Goal: Book appointment/travel/reservation: Book appointment/travel/reservation

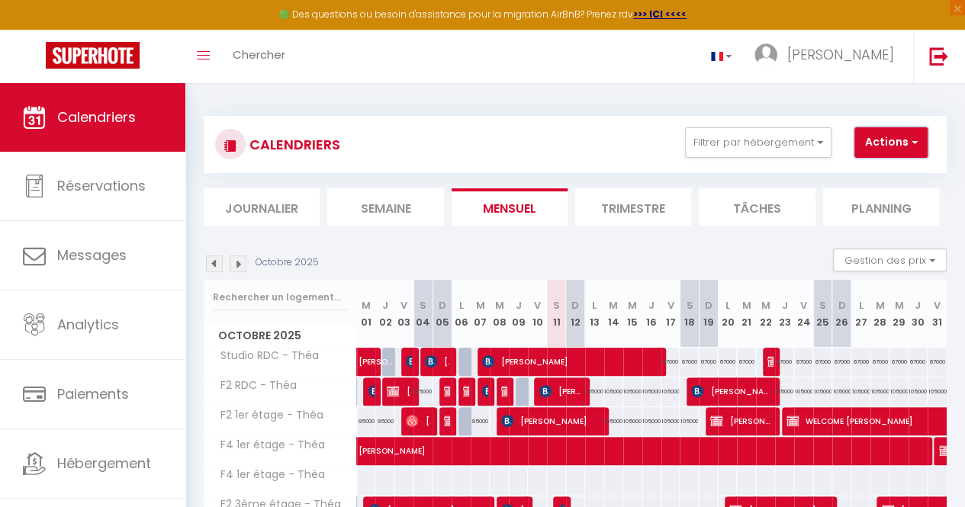
click at [891, 138] on button "Actions" at bounding box center [890, 142] width 73 height 31
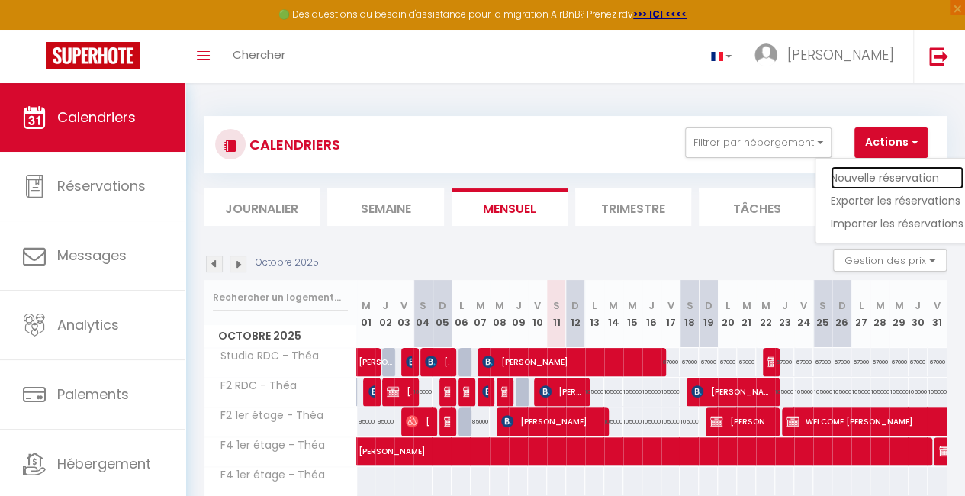
click at [877, 170] on link "Nouvelle réservation" at bounding box center [897, 177] width 133 height 23
select select
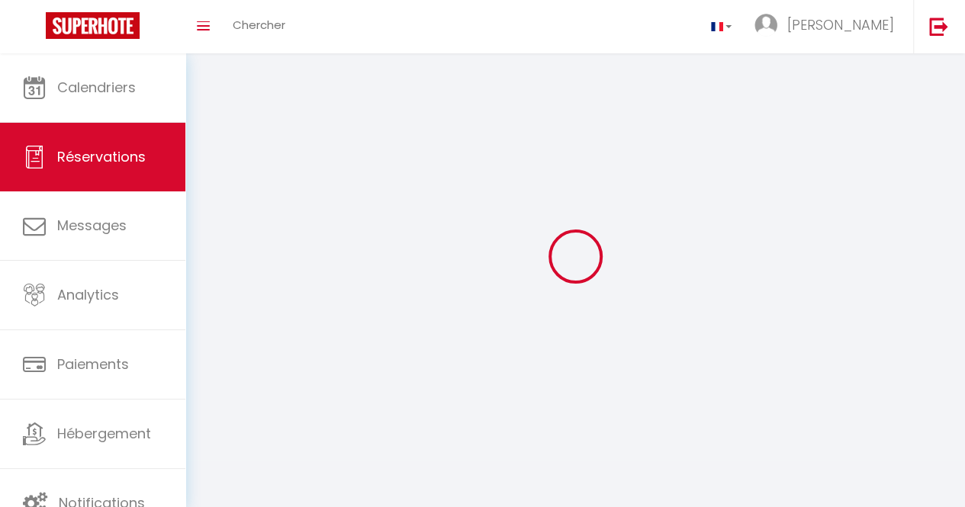
select select
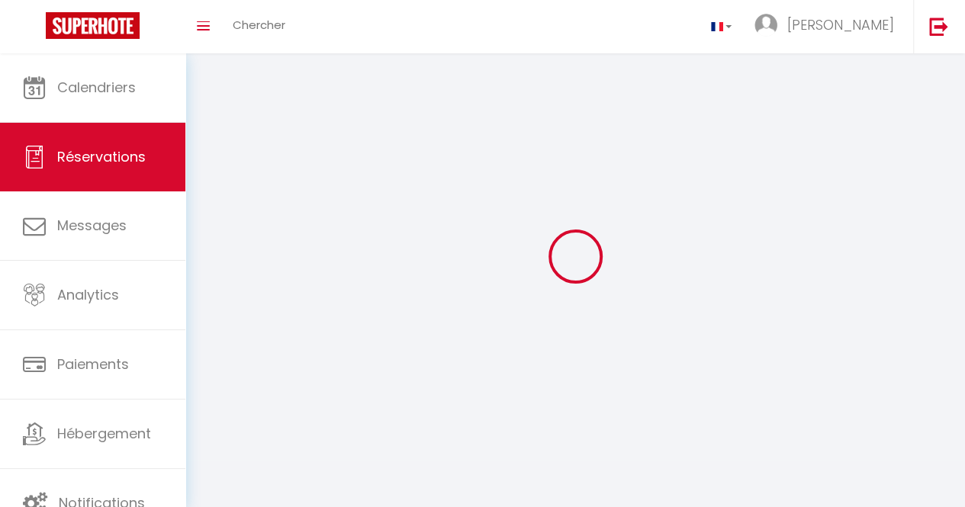
select select
checkbox input "false"
select select
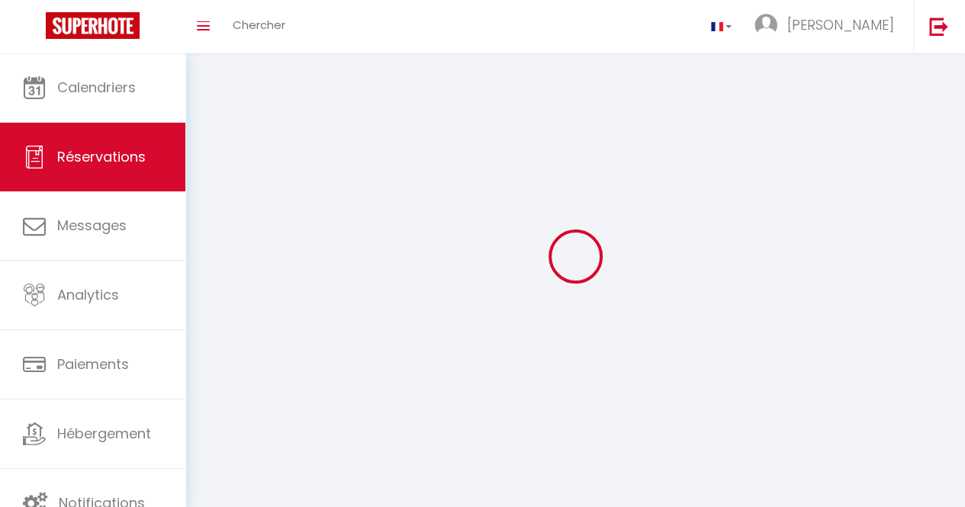
select select
checkbox input "false"
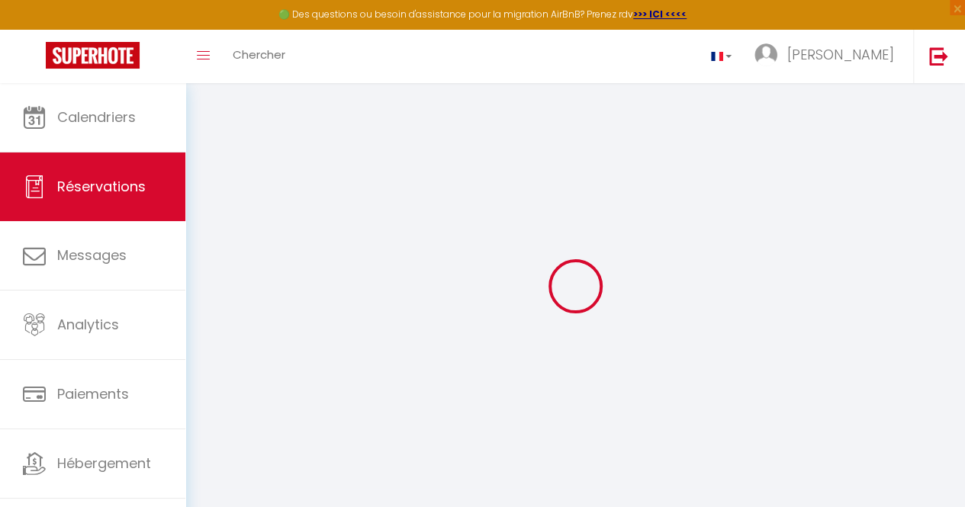
select select
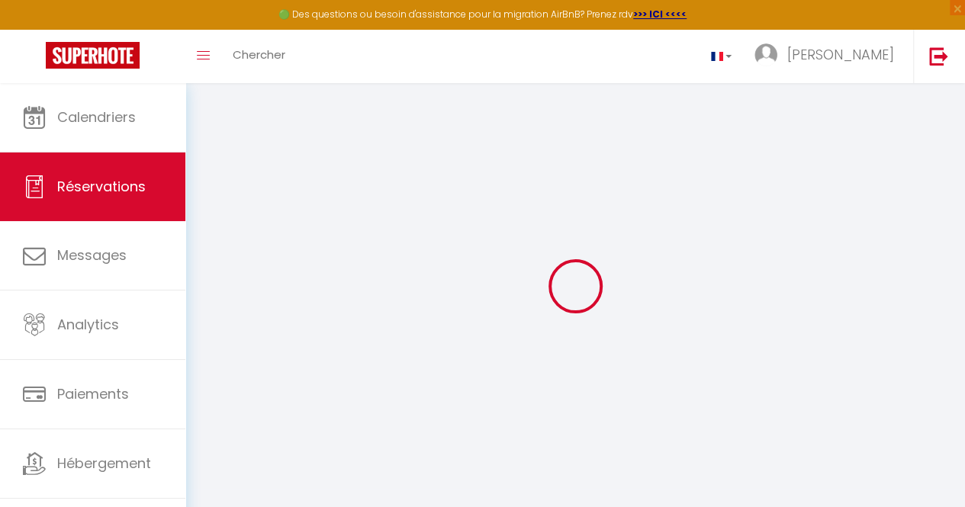
select select
checkbox input "false"
select select
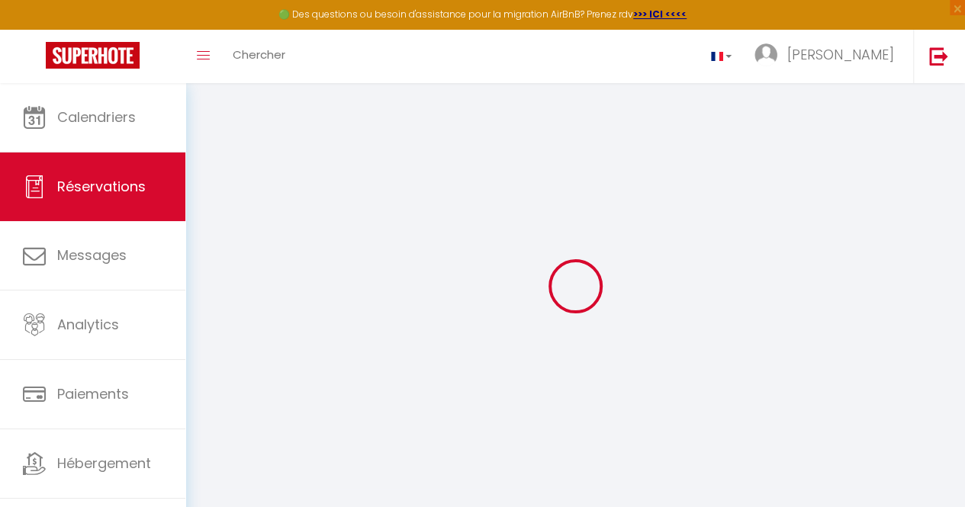
select select
checkbox input "false"
select select
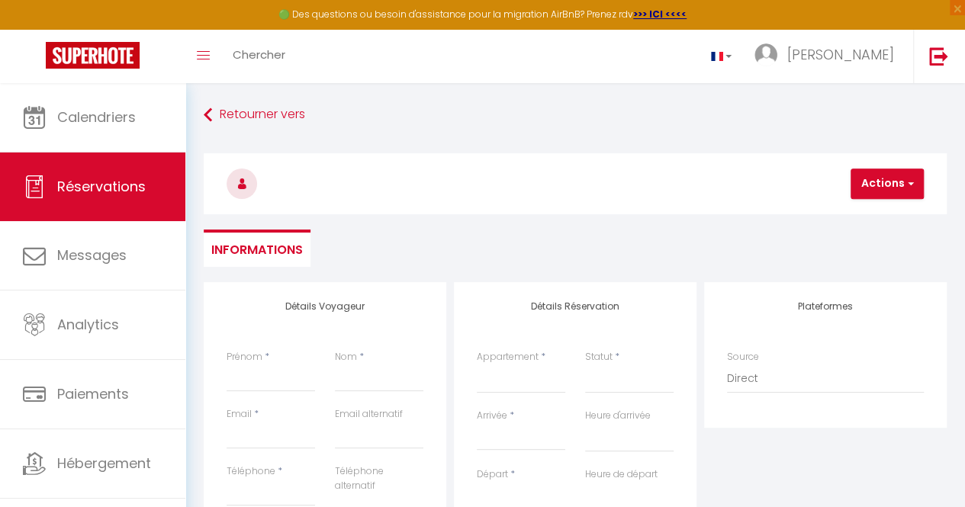
select select
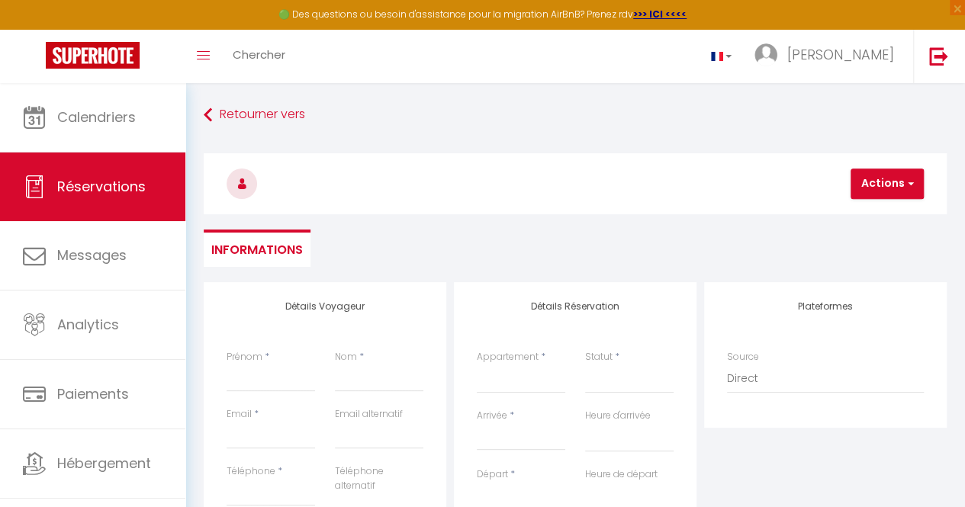
checkbox input "false"
select select
click at [280, 382] on input "Prénom" at bounding box center [271, 378] width 89 height 27
type input "A"
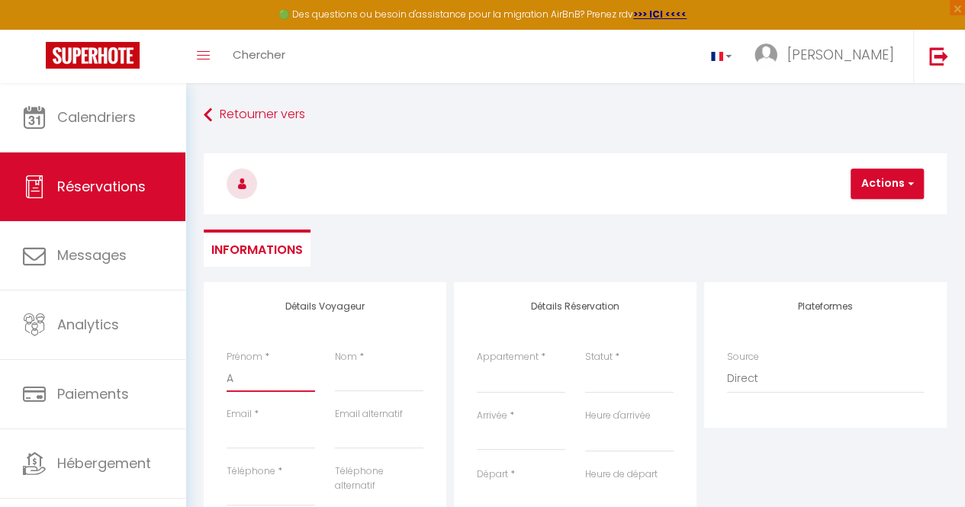
select select
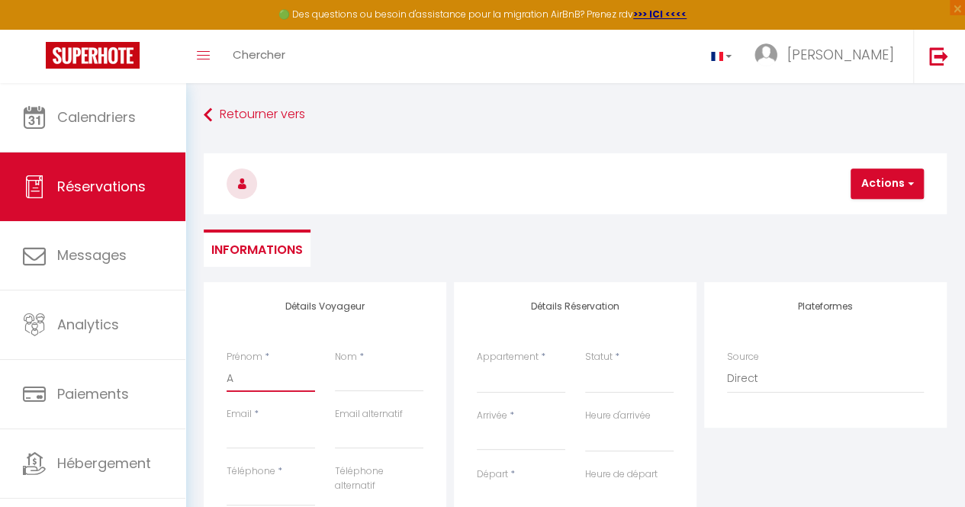
select select
checkbox input "false"
type input "Al"
select select
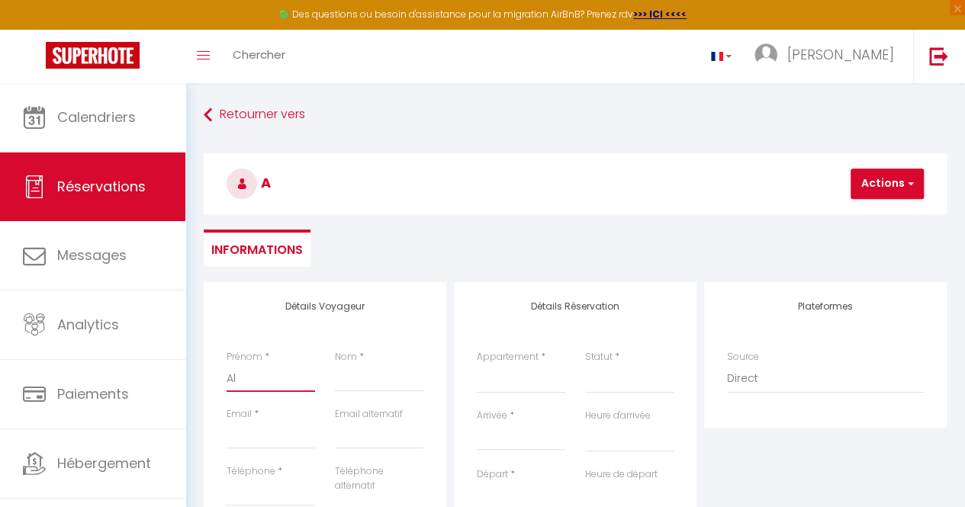
select select
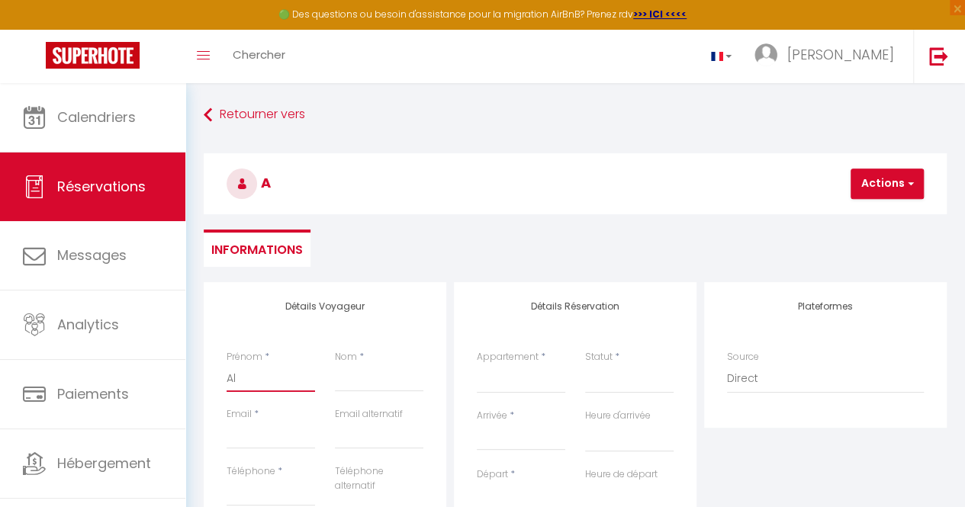
select select
checkbox input "false"
type input "Alb"
select select
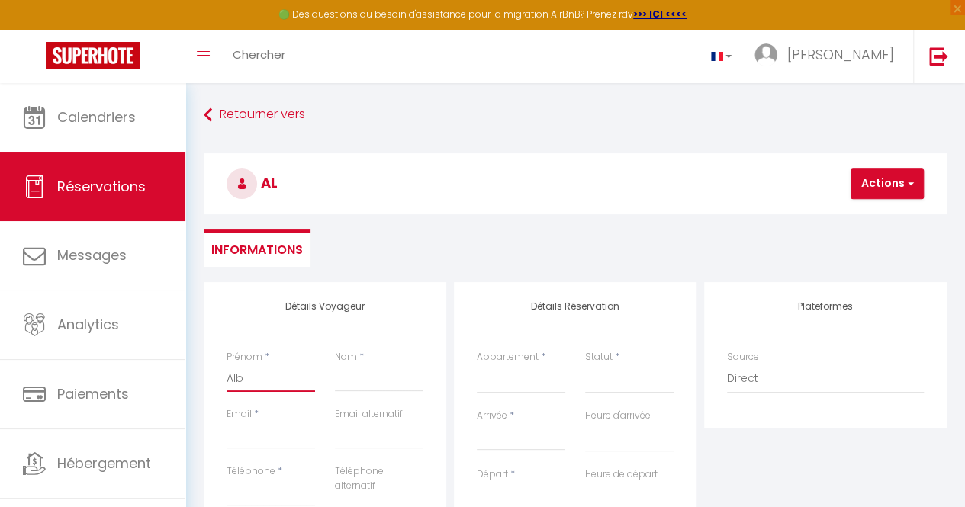
select select
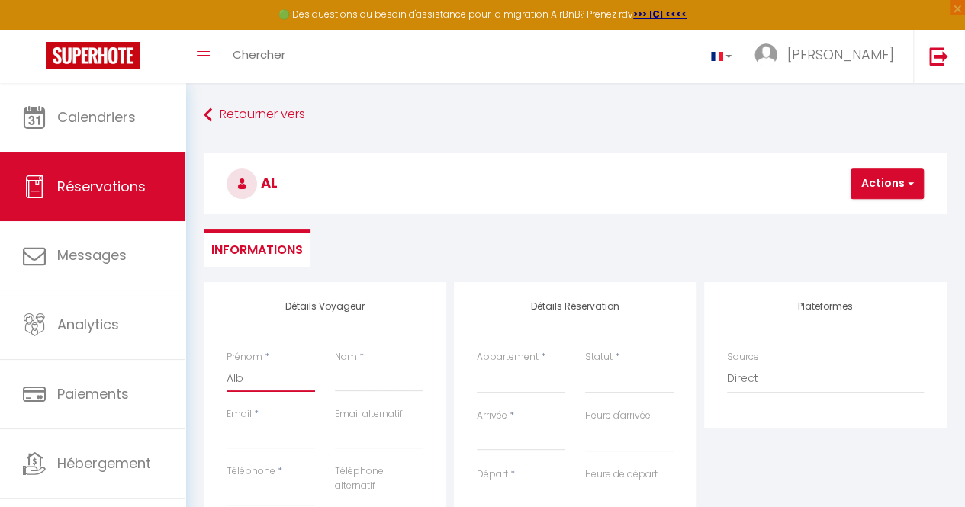
checkbox input "false"
type input "Albe"
select select
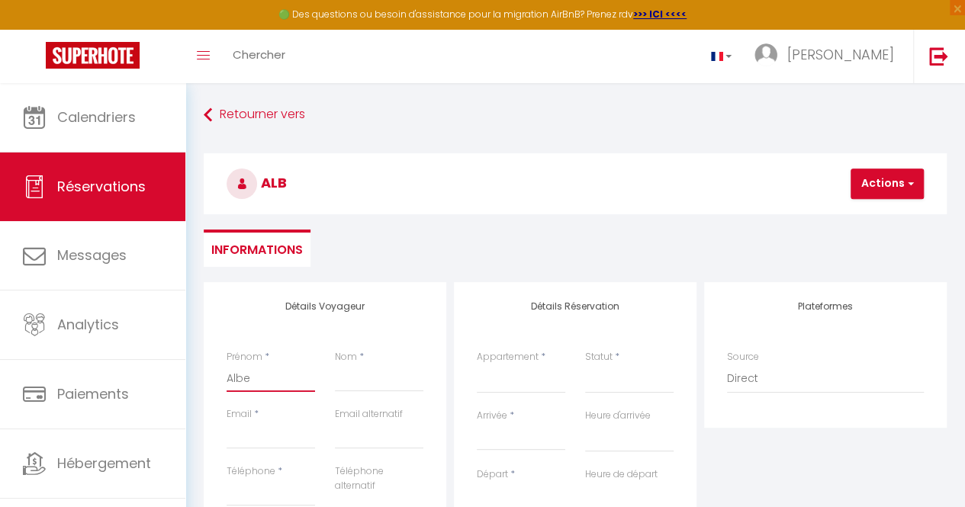
select select
checkbox input "false"
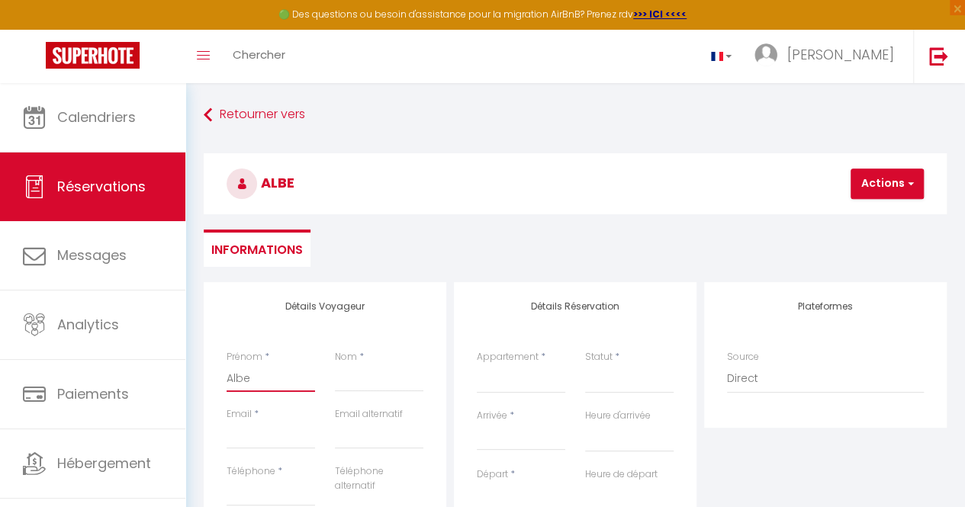
type input "[PERSON_NAME]"
select select
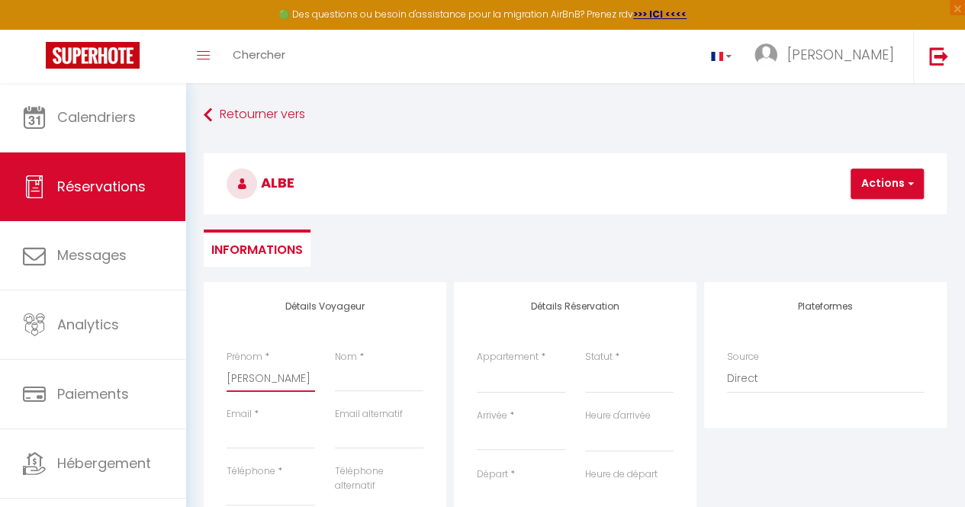
select select
checkbox input "false"
type input "[PERSON_NAME]"
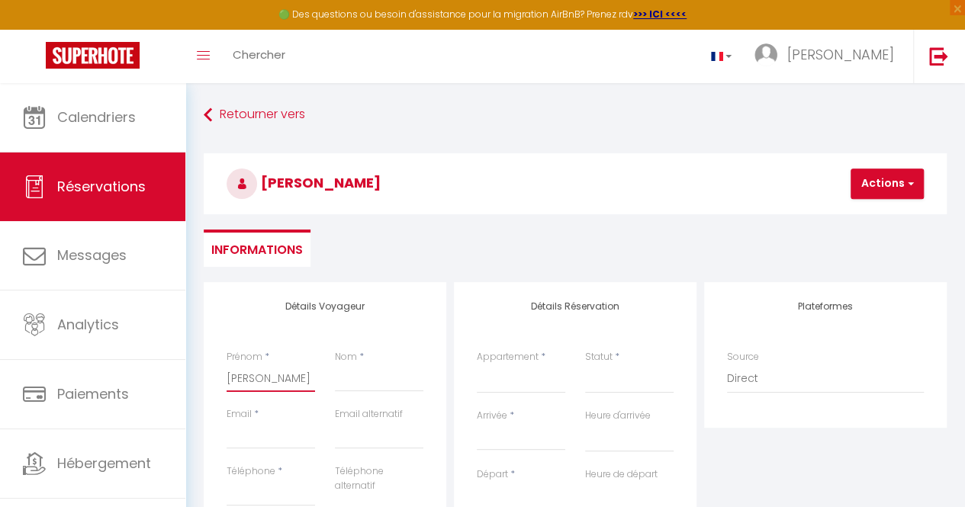
select select
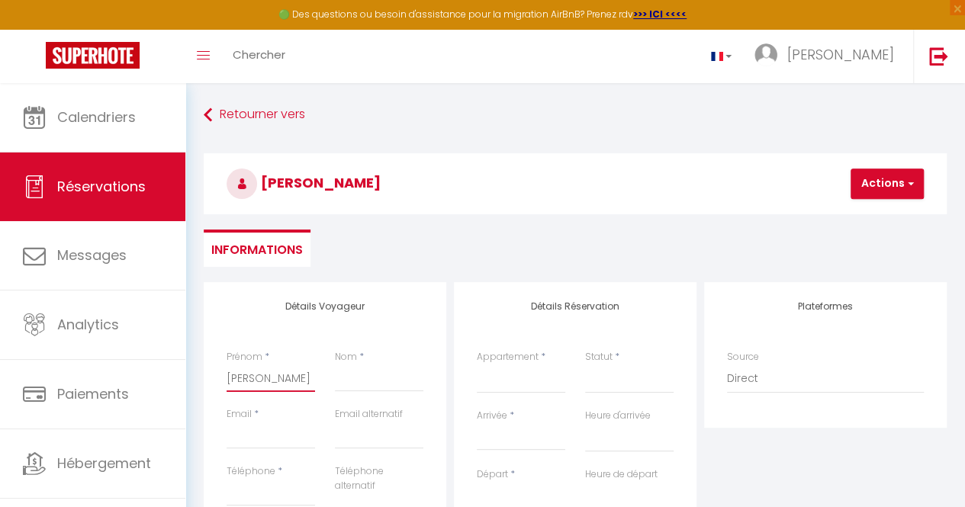
select select
checkbox input "false"
type input "[PERSON_NAME]"
select select
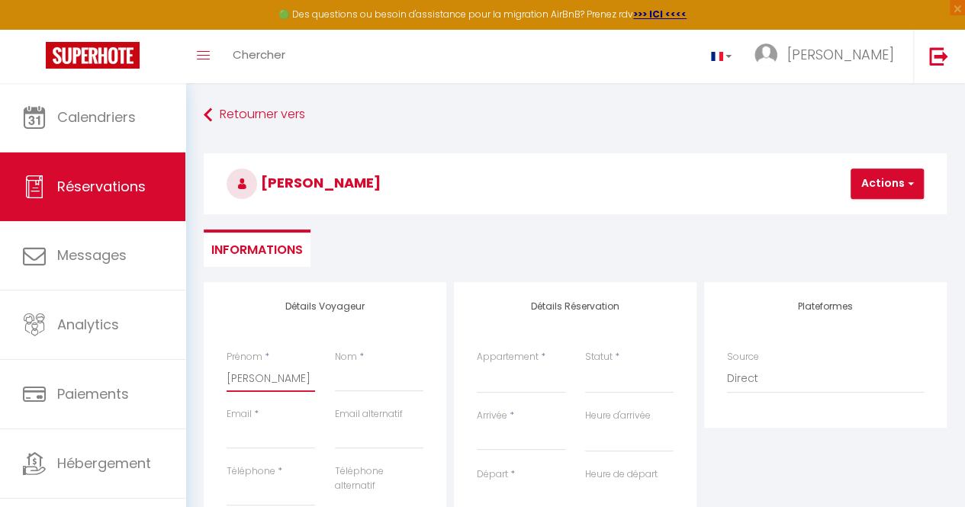
select select
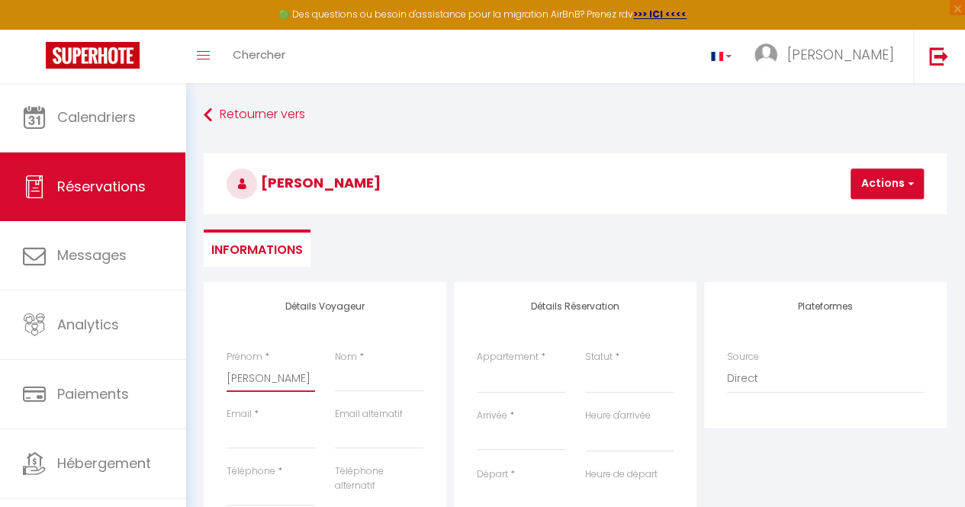
select select
checkbox input "false"
type input "[PERSON_NAME]"
select select
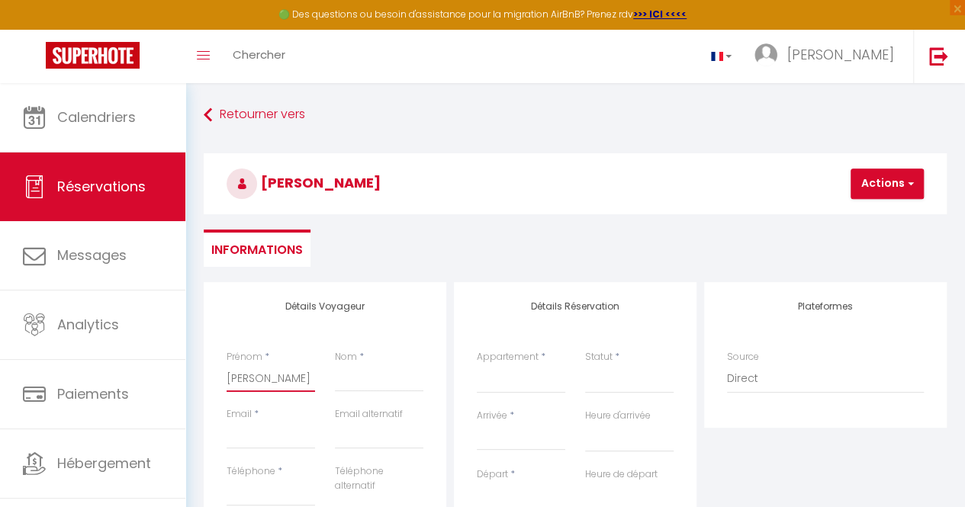
select select
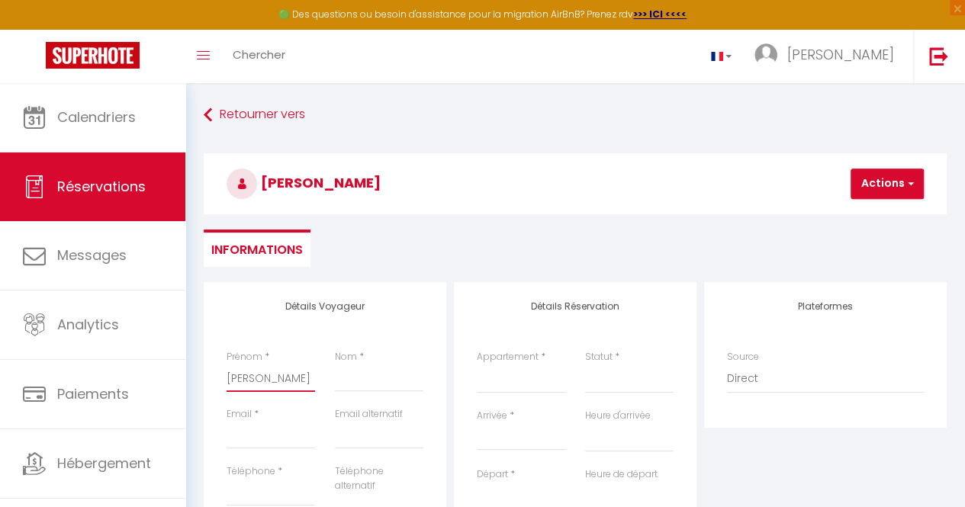
checkbox input "false"
type input "[PERSON_NAME]"
select select
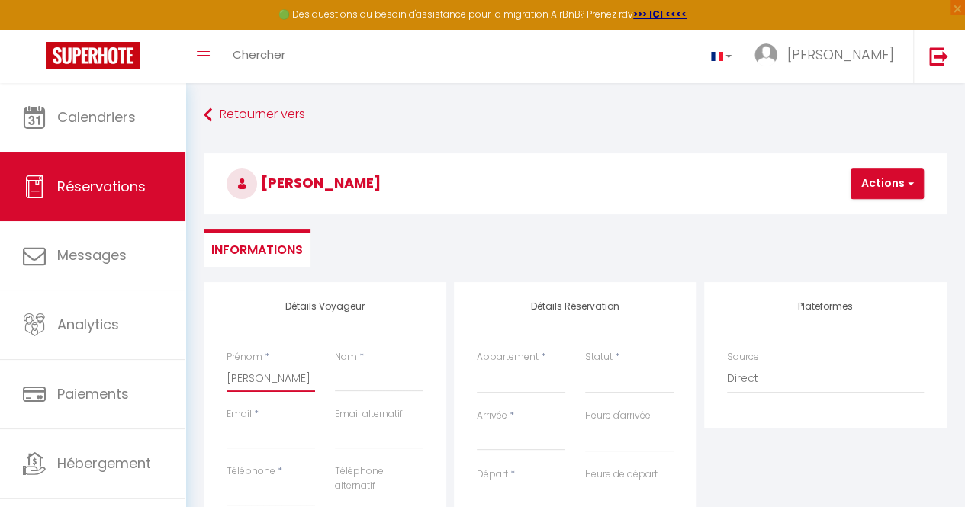
select select
checkbox input "false"
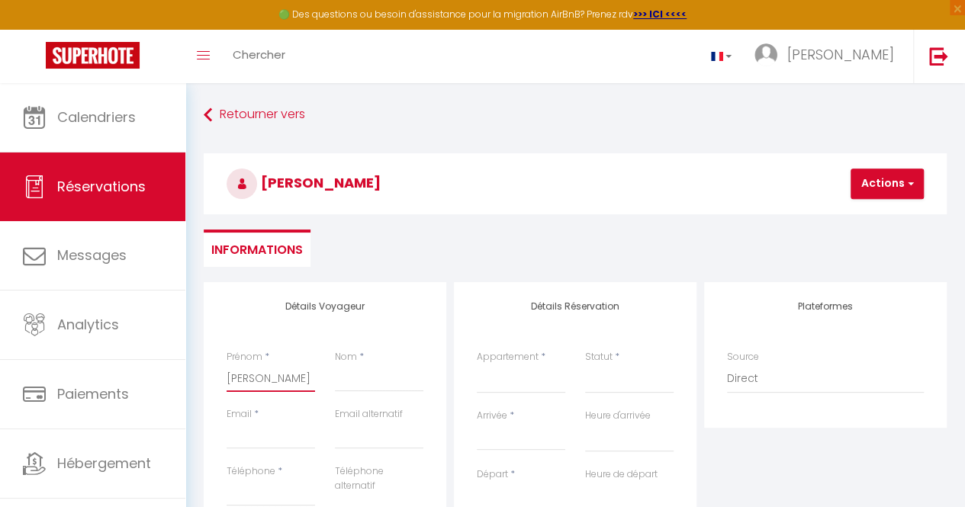
type input "[PERSON_NAME]"
select select
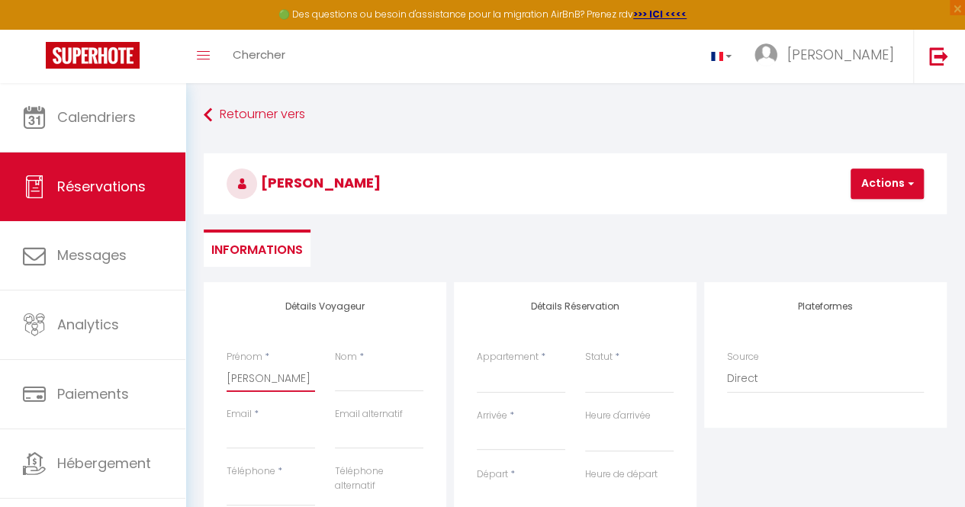
select select
checkbox input "false"
type input "[PERSON_NAME]"
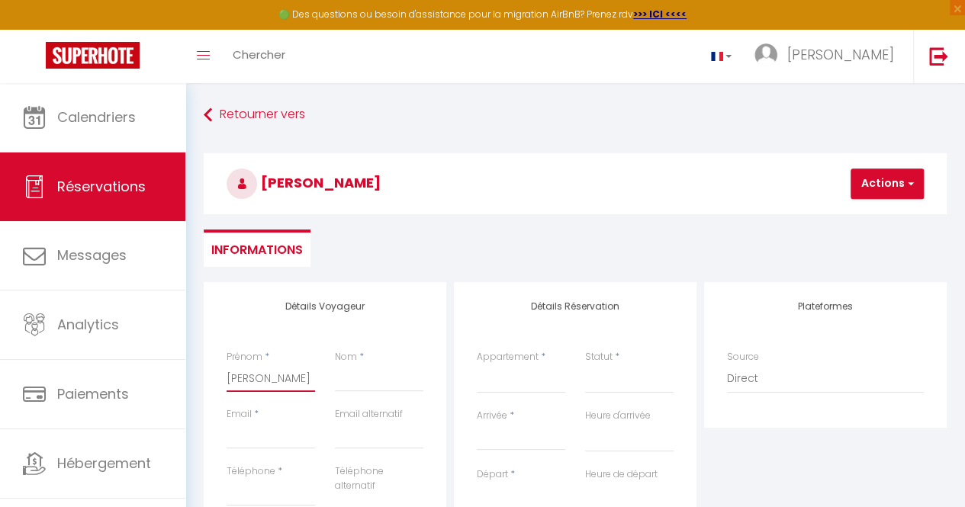
select select
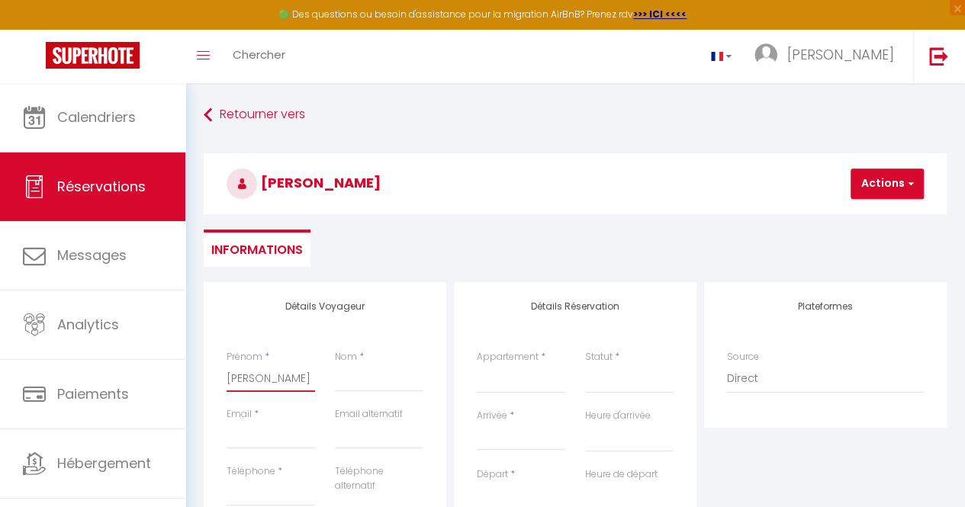
select select
checkbox input "false"
type input "[PERSON_NAME]"
select select
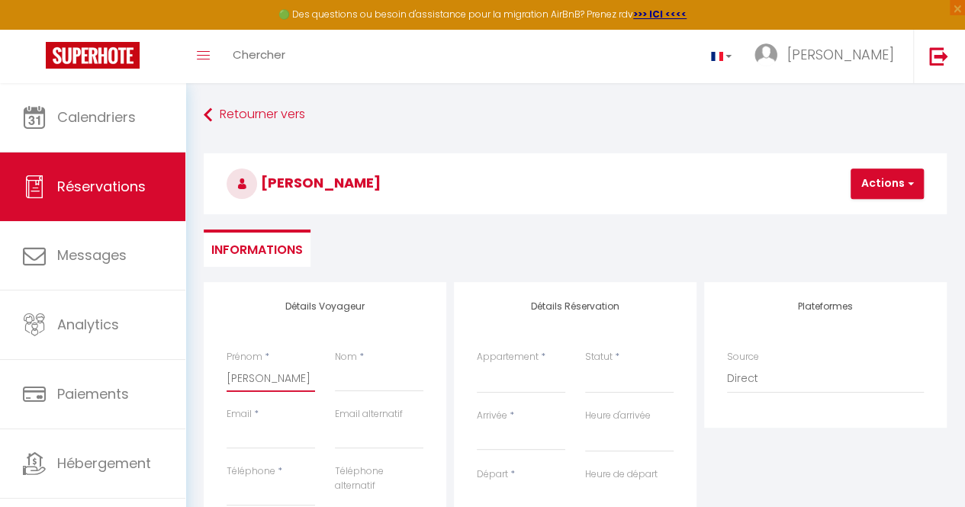
select select
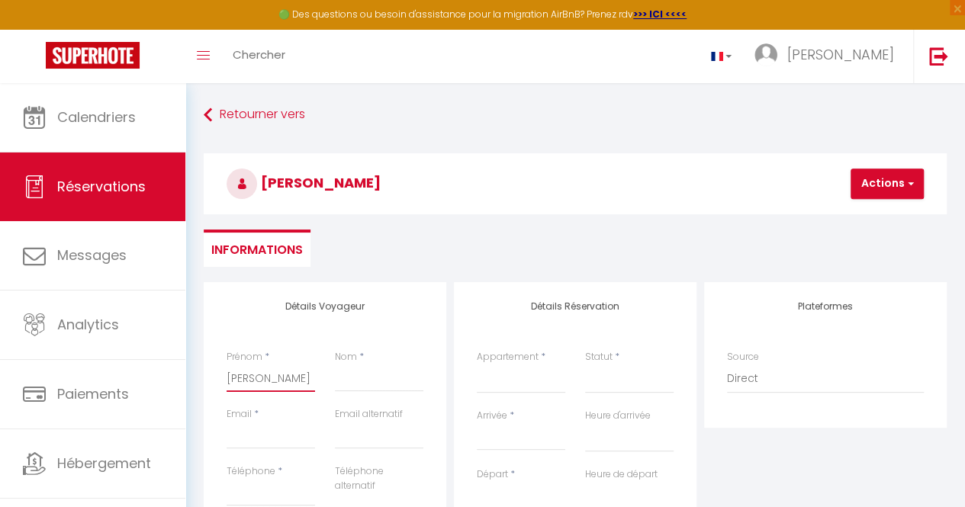
select select
checkbox input "false"
type input "[PERSON_NAME]"
select select
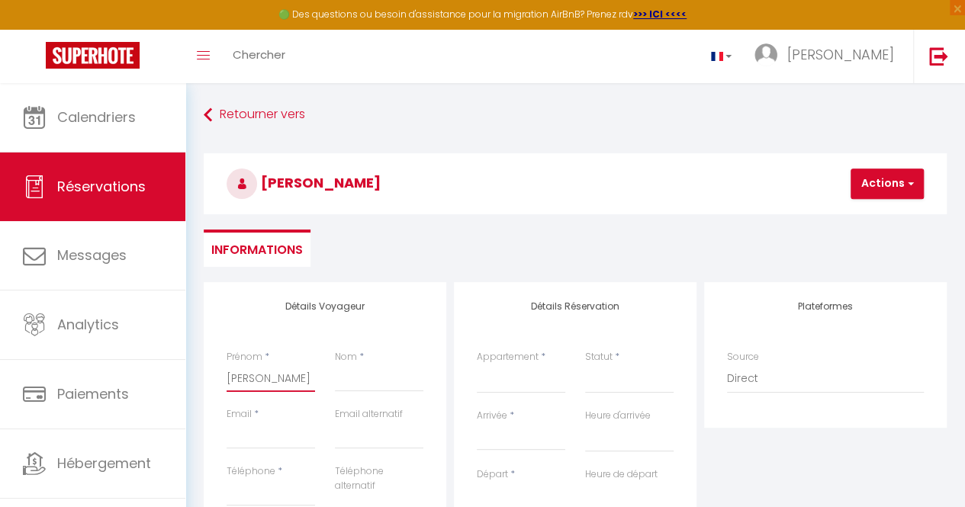
select select
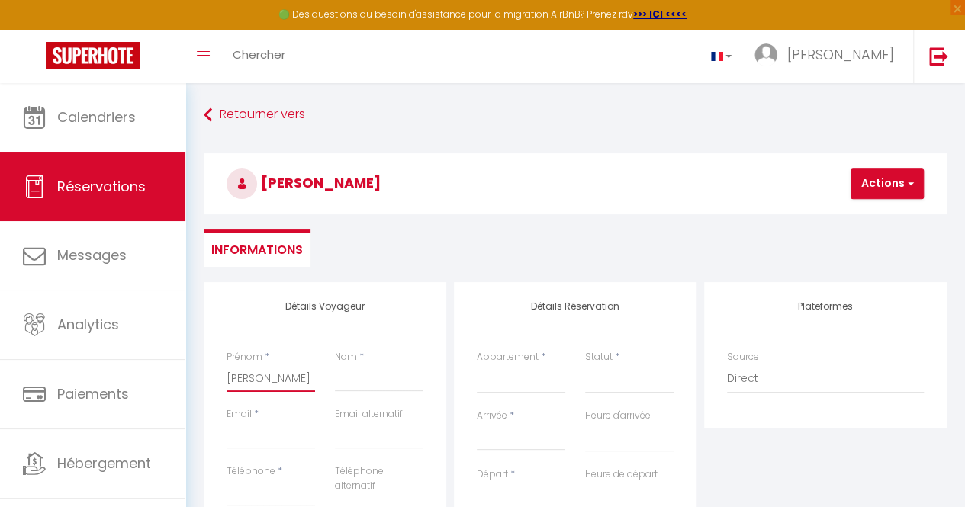
checkbox input "false"
type input "[PERSON_NAME]"
select select
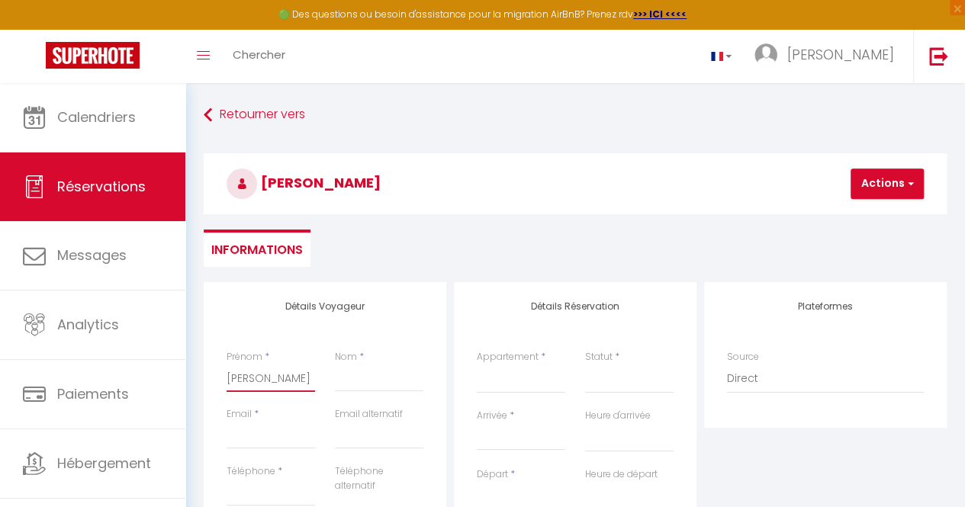
select select
checkbox input "false"
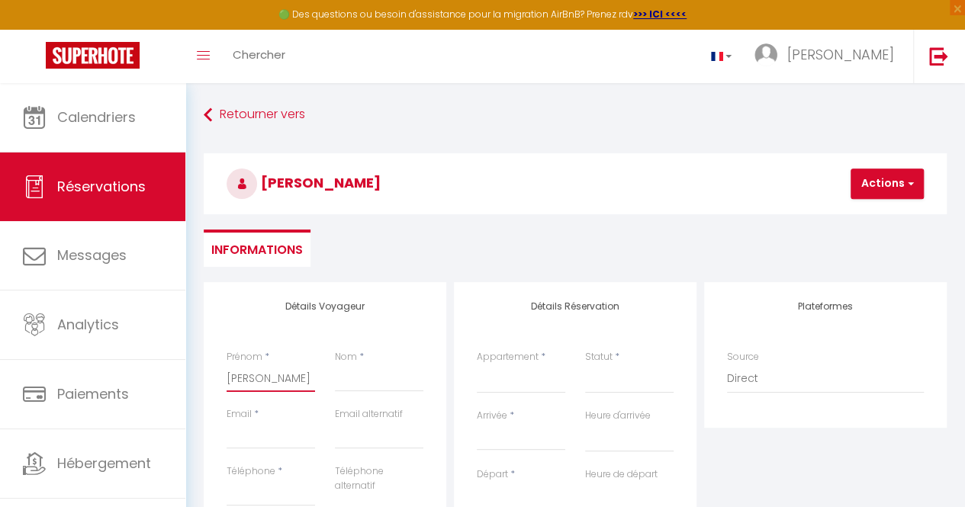
type input "[PERSON_NAME]"
select select
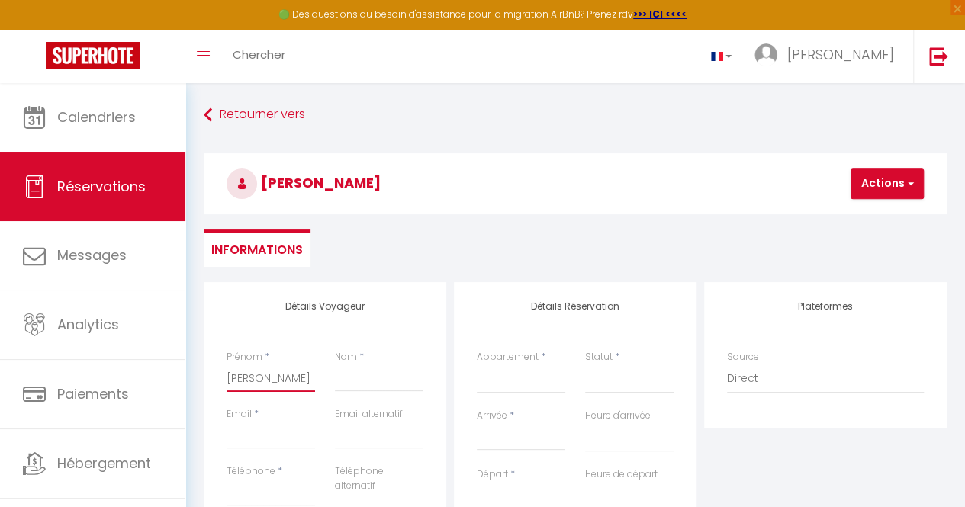
select select
checkbox input "false"
type input "[PERSON_NAME]"
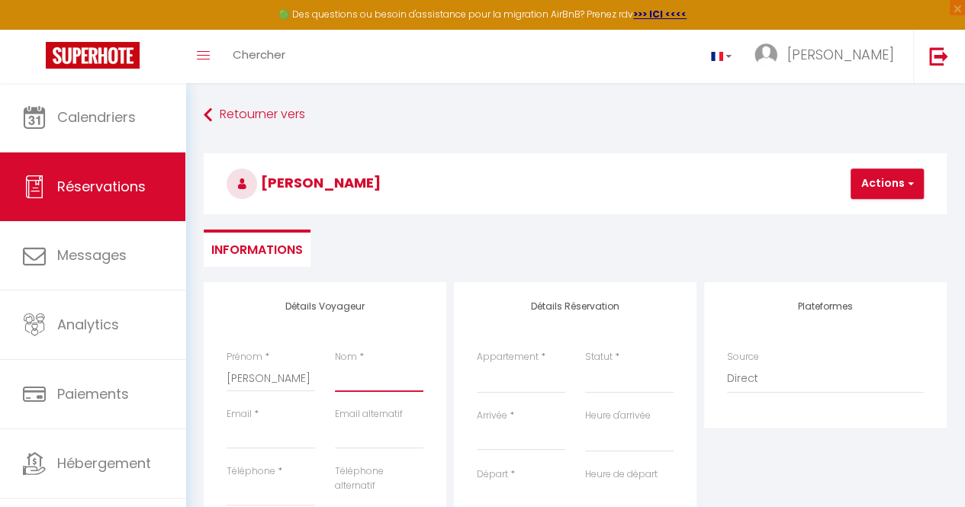
click at [368, 384] on input "Nom" at bounding box center [379, 378] width 89 height 27
type input "V"
select select
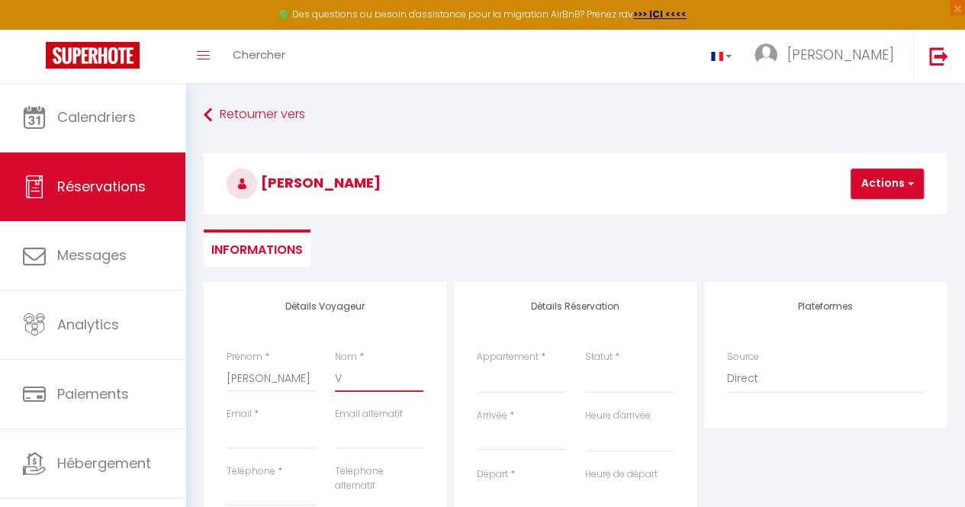
select select
checkbox input "false"
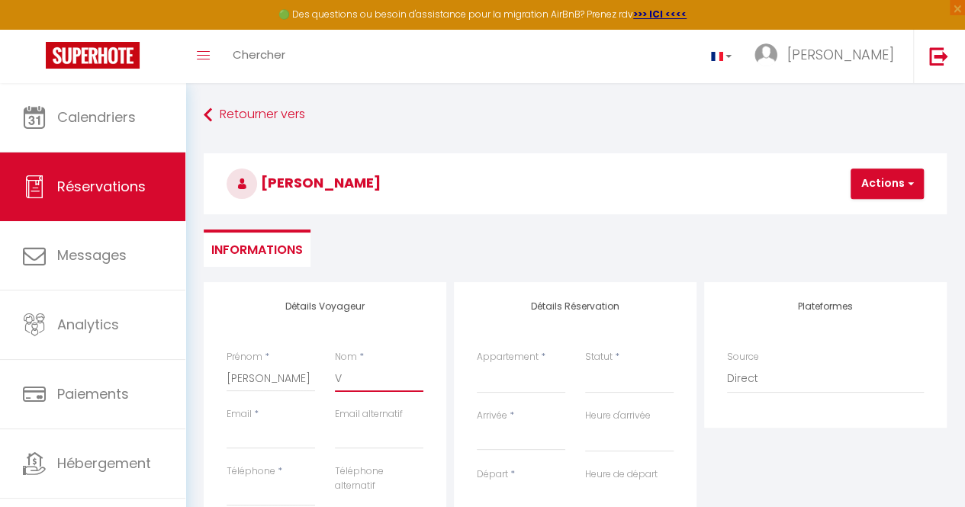
type input "VO"
select select
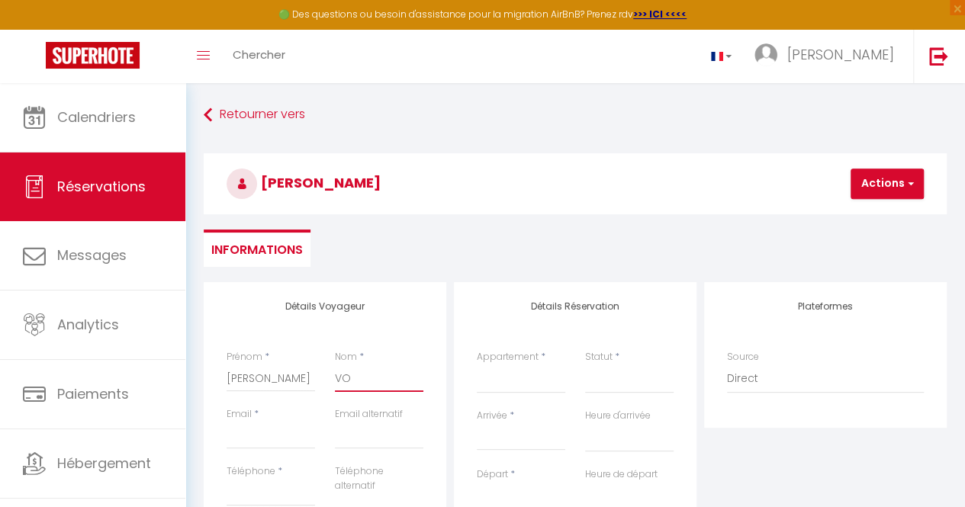
select select
checkbox input "false"
type input "VON"
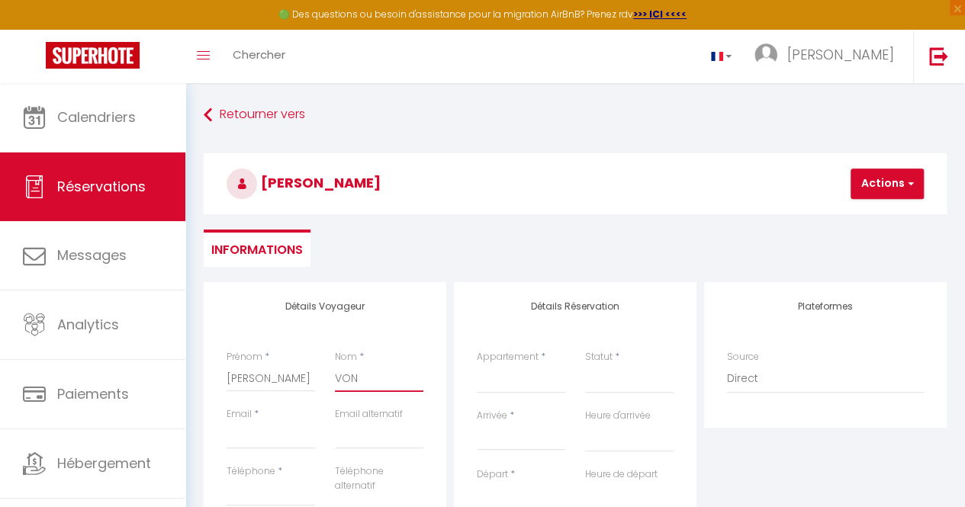
select select
click at [290, 430] on input "Email" at bounding box center [271, 435] width 89 height 27
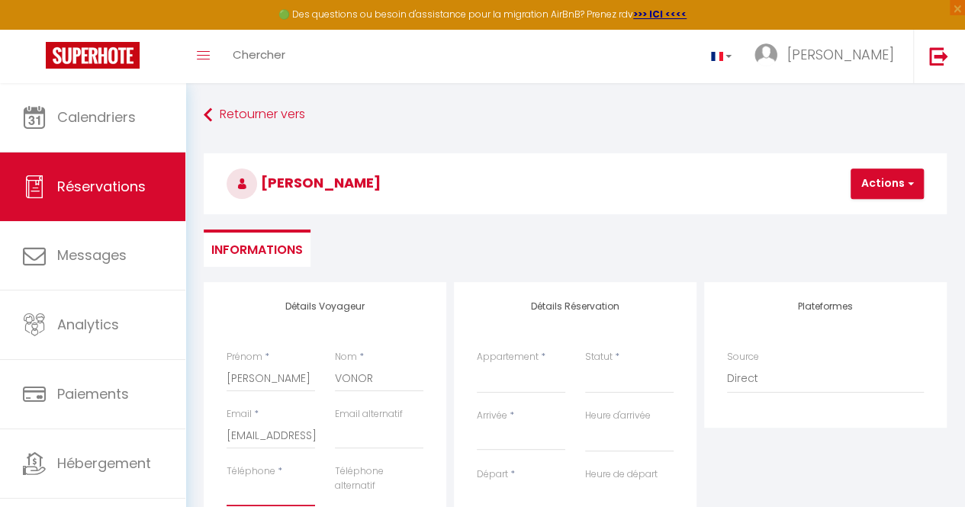
click at [273, 489] on input "Téléphone" at bounding box center [271, 492] width 89 height 27
click at [496, 449] on div "< [DATE] > Dim Lun Mar Mer Jeu Ven Sam 1 2 3 4 5 6 7 8 9 10 11 12 13 14 15 16 1…" at bounding box center [521, 436] width 89 height 27
click at [491, 436] on input "Arrivée" at bounding box center [521, 439] width 89 height 20
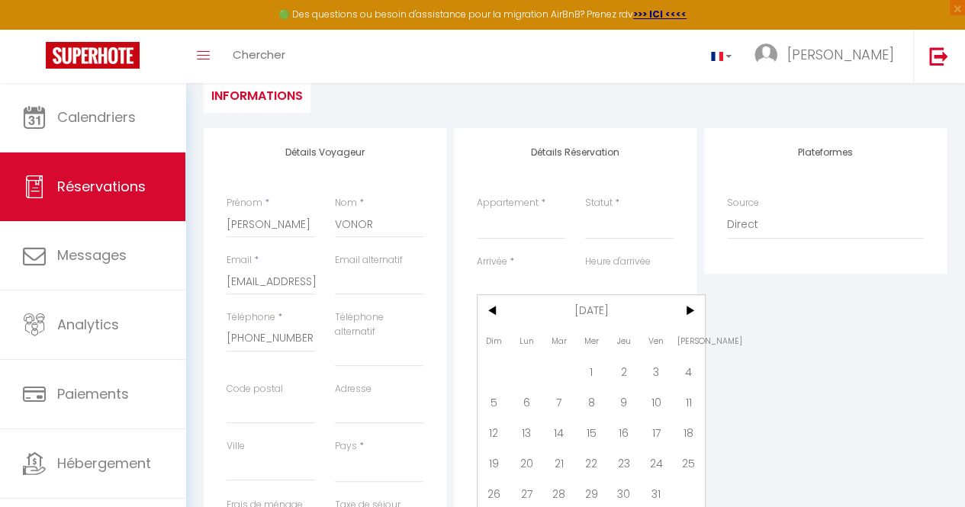
scroll to position [165, 0]
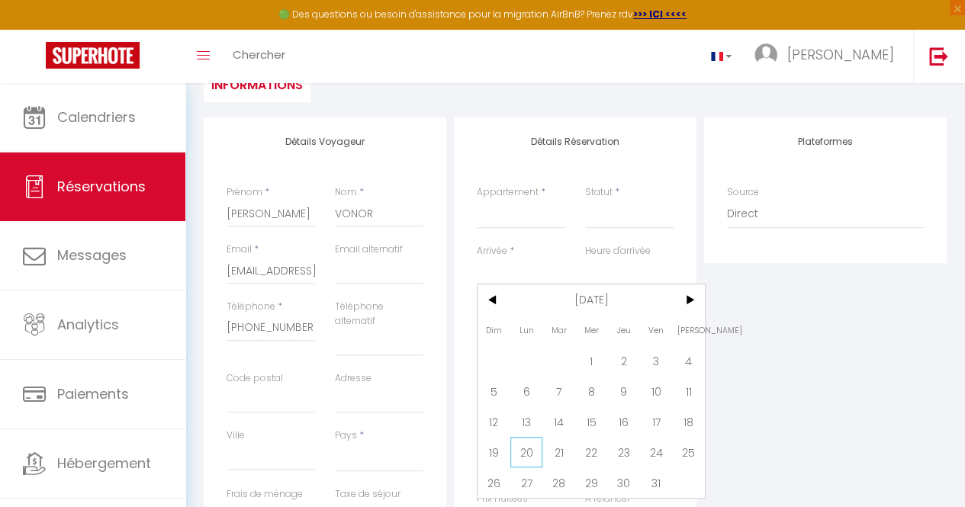
click at [534, 443] on span "20" at bounding box center [526, 452] width 33 height 31
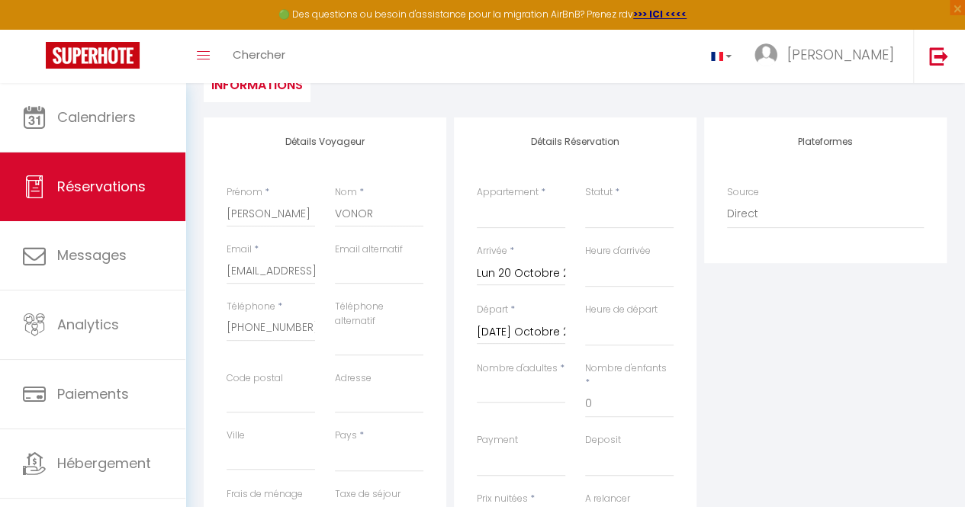
click at [532, 329] on input "[DATE] Octobre 2025" at bounding box center [521, 333] width 89 height 20
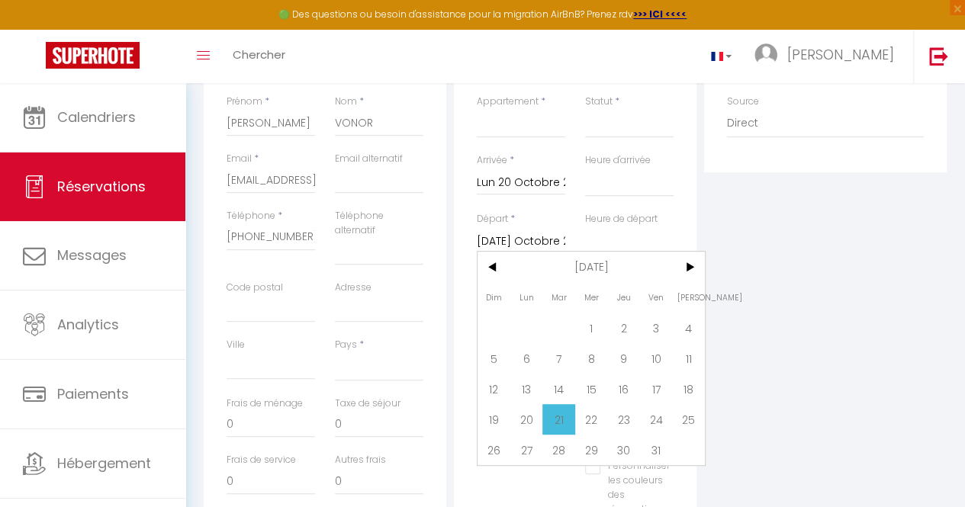
scroll to position [259, 0]
click at [587, 410] on span "22" at bounding box center [591, 416] width 33 height 31
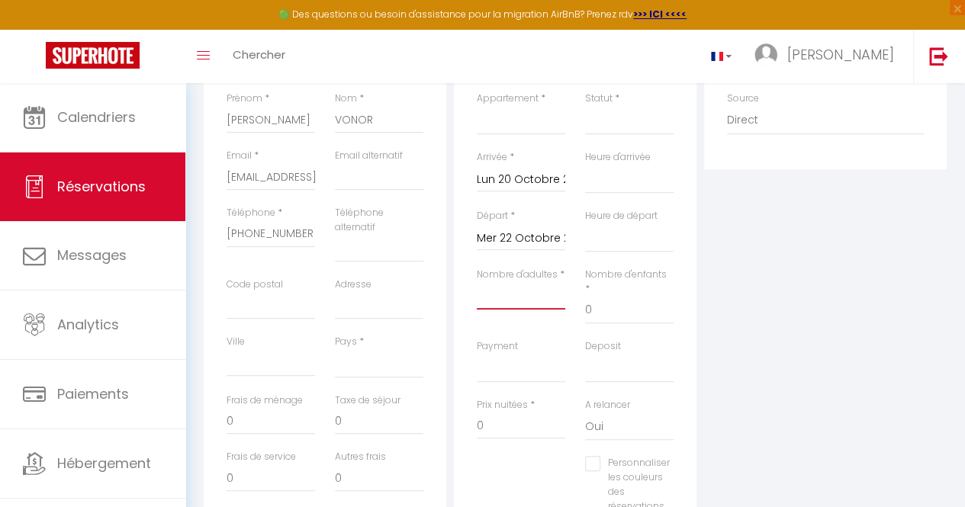
click at [517, 291] on input "Nombre d'adultes" at bounding box center [521, 295] width 89 height 27
click at [513, 417] on input "0" at bounding box center [521, 425] width 89 height 27
click at [529, 132] on select "F2 4ème étage - Théa Studio RDC - Théa F2 RDC - Théa F2 5ème étage - Théa F2 3è…" at bounding box center [521, 120] width 89 height 29
click at [477, 106] on select "F2 4ème étage - Théa Studio RDC - Théa F2 RDC - Théa F2 5ème étage - Théa F2 3è…" at bounding box center [521, 120] width 89 height 29
click at [630, 125] on select "Confirmé Non Confirmé [PERSON_NAME] par le voyageur No Show Request" at bounding box center [629, 120] width 89 height 29
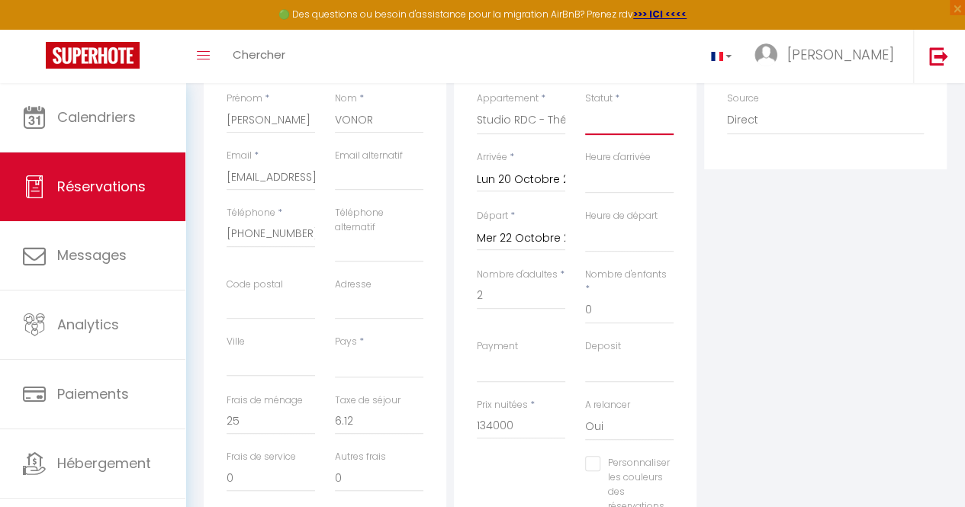
click at [585, 106] on select "Confirmé Non Confirmé [PERSON_NAME] par le voyageur No Show Request" at bounding box center [629, 120] width 89 height 29
click at [356, 370] on select "[GEOGRAPHIC_DATA] [GEOGRAPHIC_DATA] [GEOGRAPHIC_DATA] [GEOGRAPHIC_DATA] [GEOGRA…" at bounding box center [379, 363] width 89 height 29
click at [335, 349] on select "[GEOGRAPHIC_DATA] [GEOGRAPHIC_DATA] [GEOGRAPHIC_DATA] [GEOGRAPHIC_DATA] [GEOGRA…" at bounding box center [379, 363] width 89 height 29
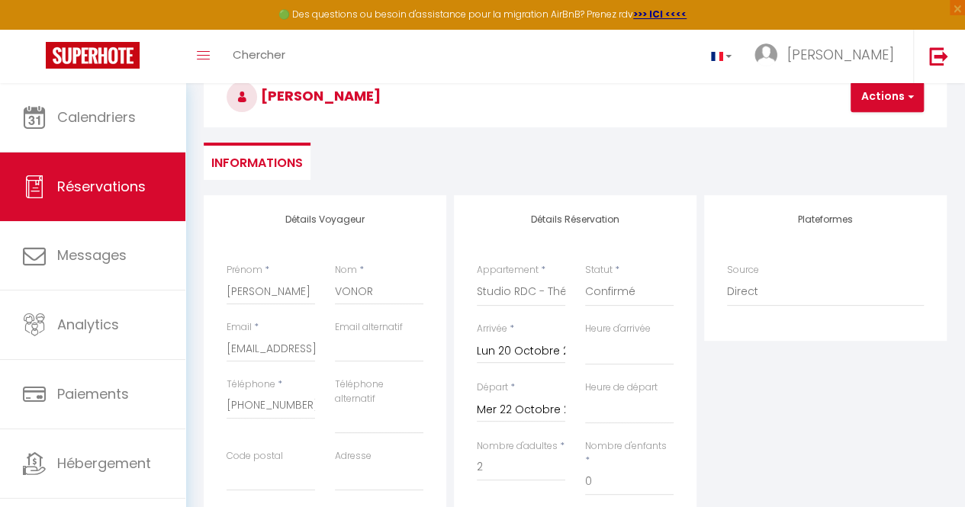
scroll to position [78, 0]
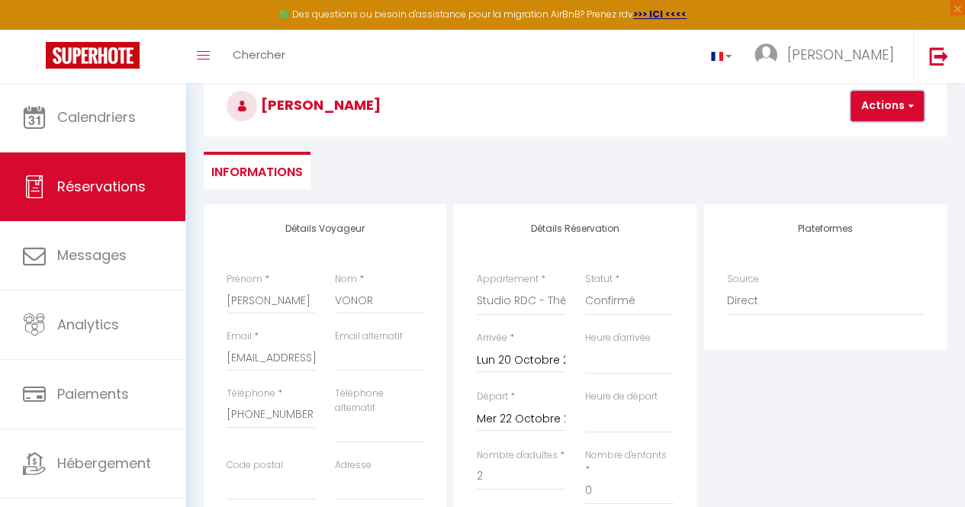
click at [874, 100] on button "Actions" at bounding box center [887, 106] width 73 height 31
click at [871, 137] on link "Enregistrer" at bounding box center [900, 140] width 121 height 20
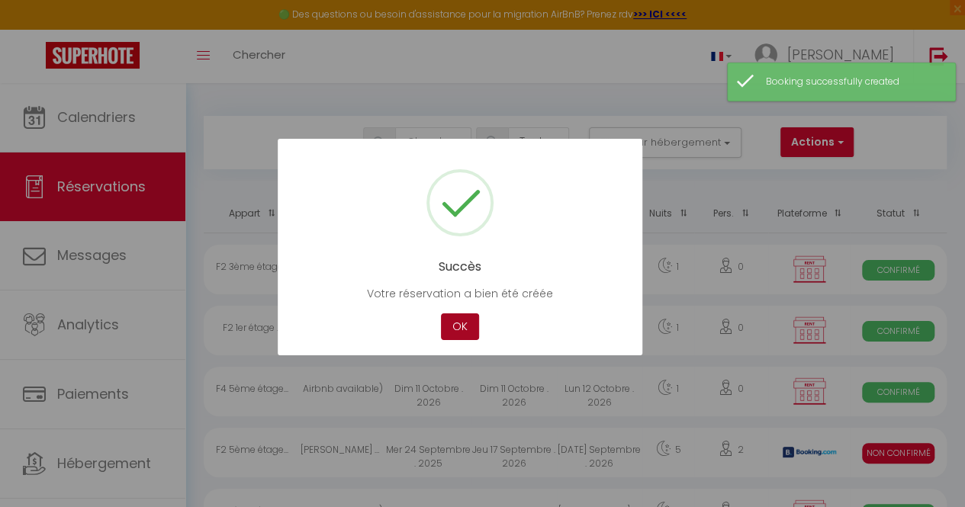
click at [459, 324] on button "OK" at bounding box center [460, 327] width 38 height 27
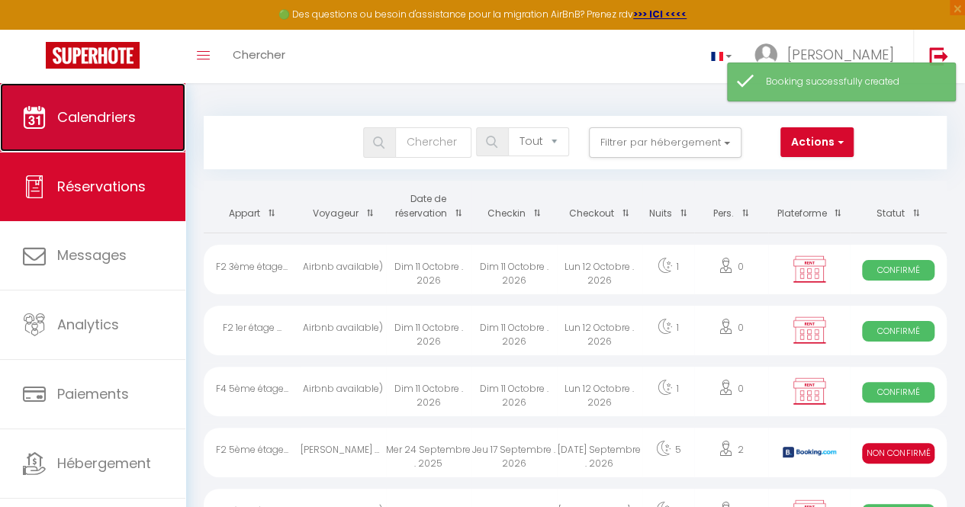
click at [99, 122] on span "Calendriers" at bounding box center [96, 117] width 79 height 19
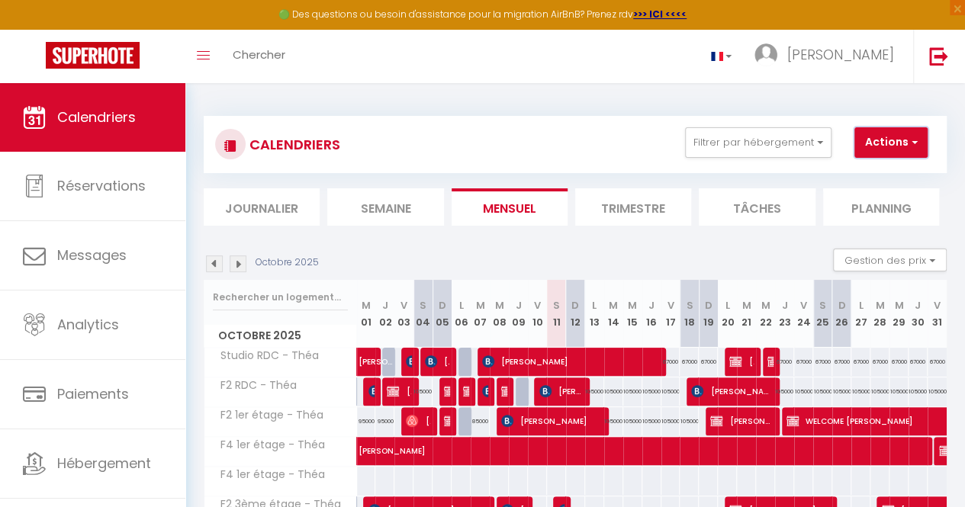
click at [901, 143] on button "Actions" at bounding box center [890, 142] width 73 height 31
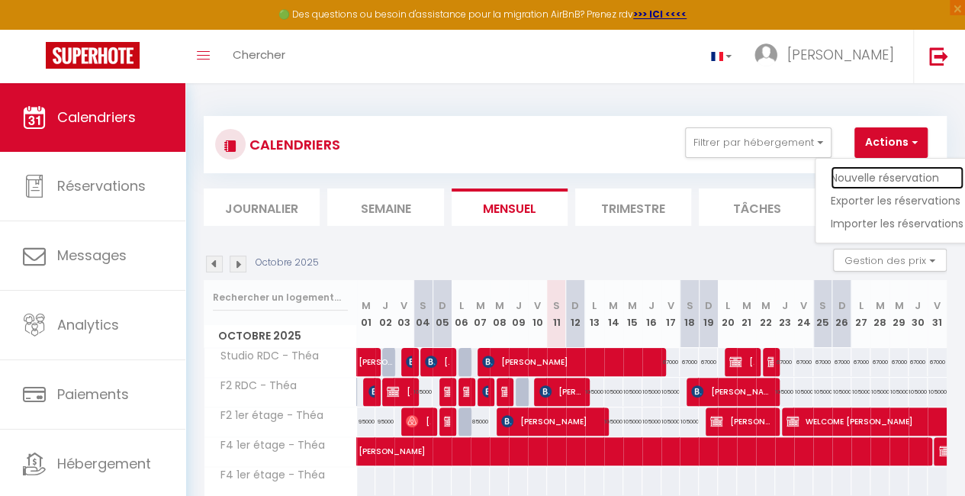
click at [873, 175] on link "Nouvelle réservation" at bounding box center [897, 177] width 133 height 23
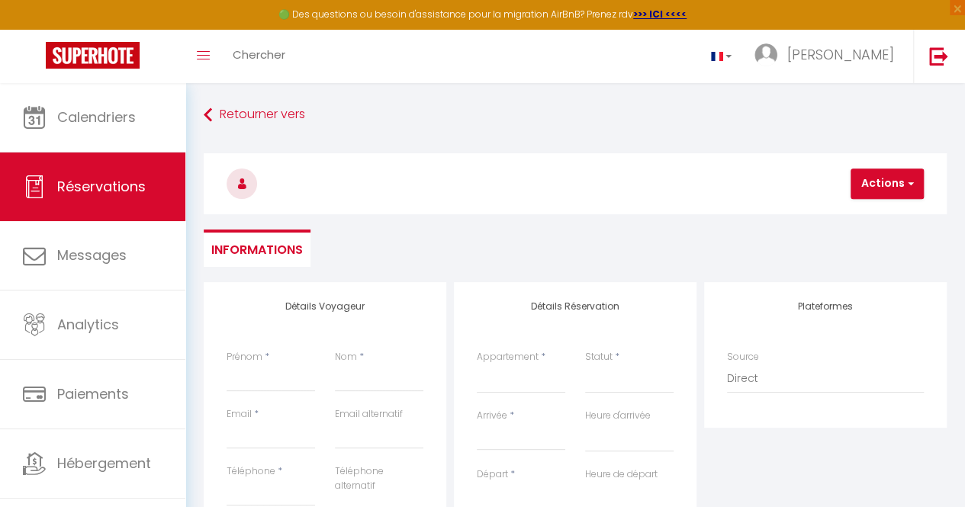
click at [502, 436] on input "Arrivée" at bounding box center [521, 439] width 89 height 20
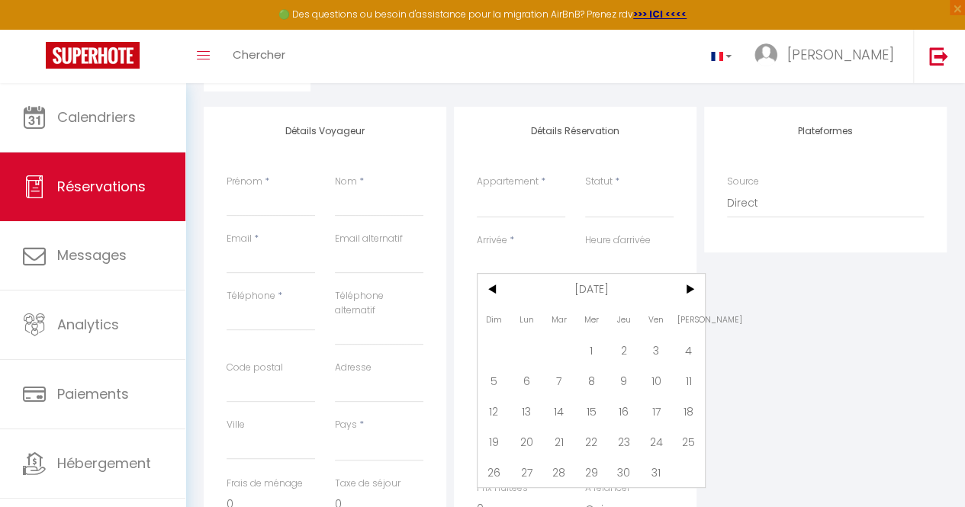
scroll to position [198, 0]
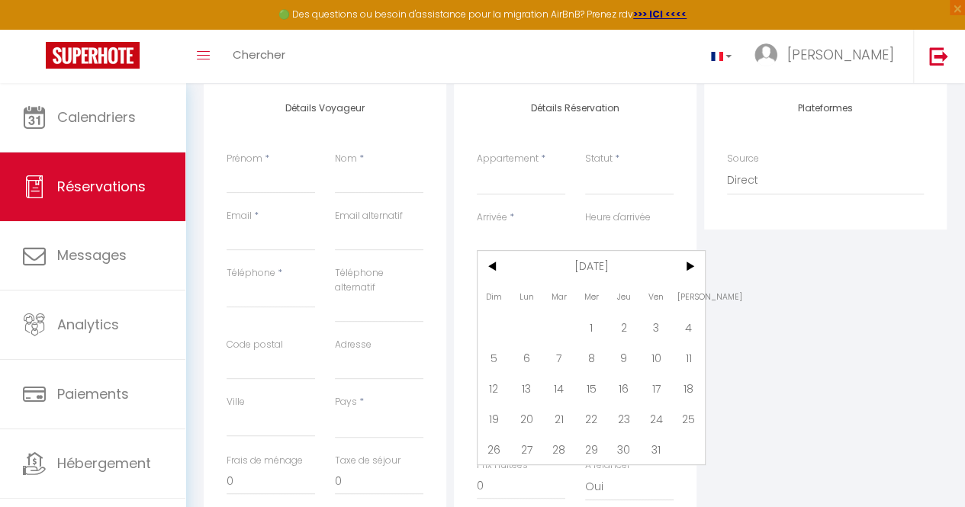
click at [625, 422] on span "23" at bounding box center [623, 419] width 33 height 31
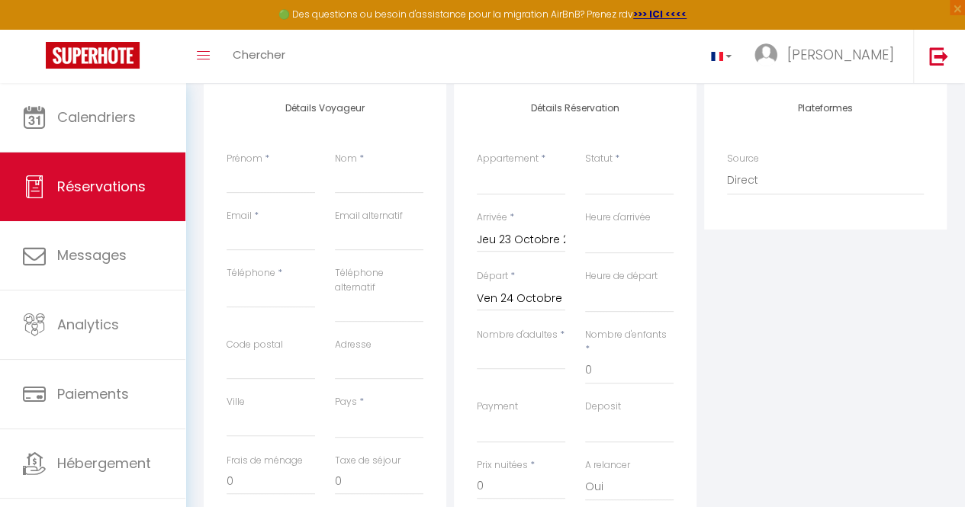
click at [542, 302] on input "Ven 24 Octobre 2025" at bounding box center [521, 299] width 89 height 20
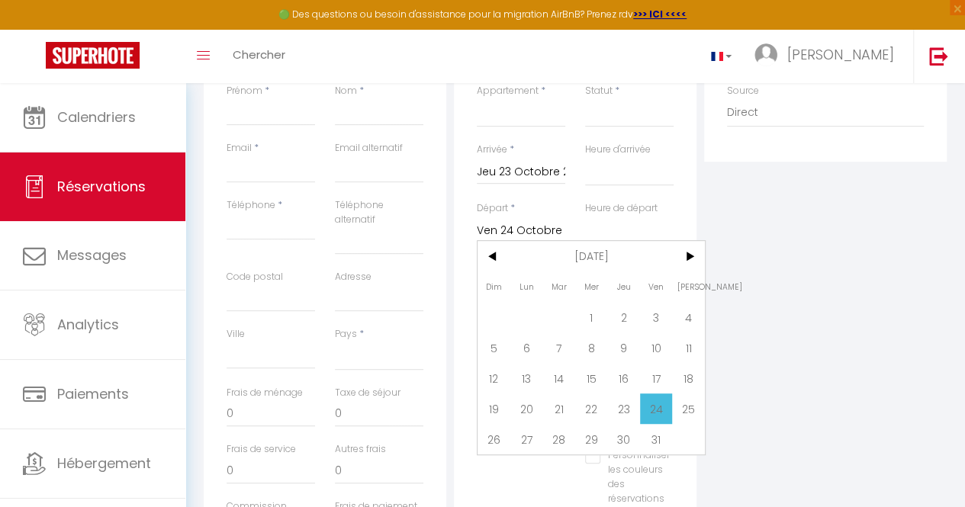
scroll to position [312, 0]
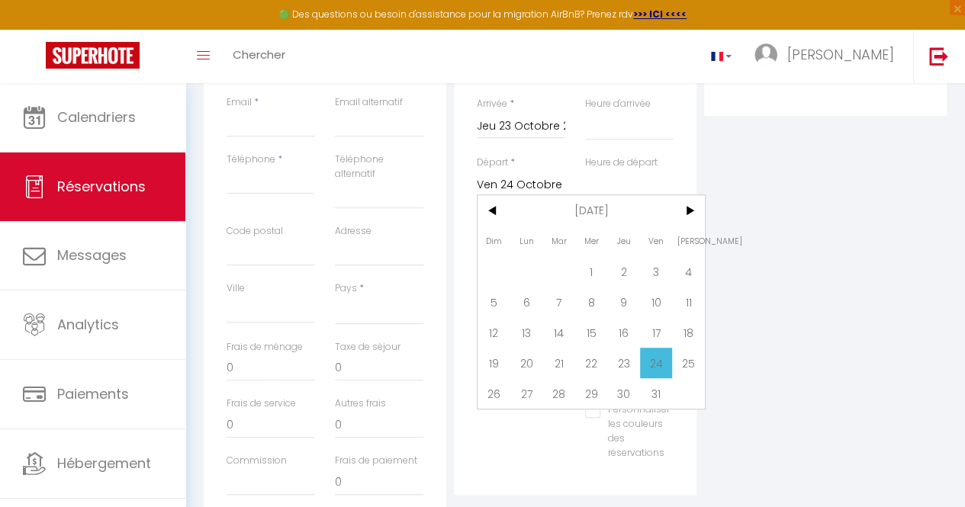
click at [481, 391] on span "26" at bounding box center [494, 393] width 33 height 31
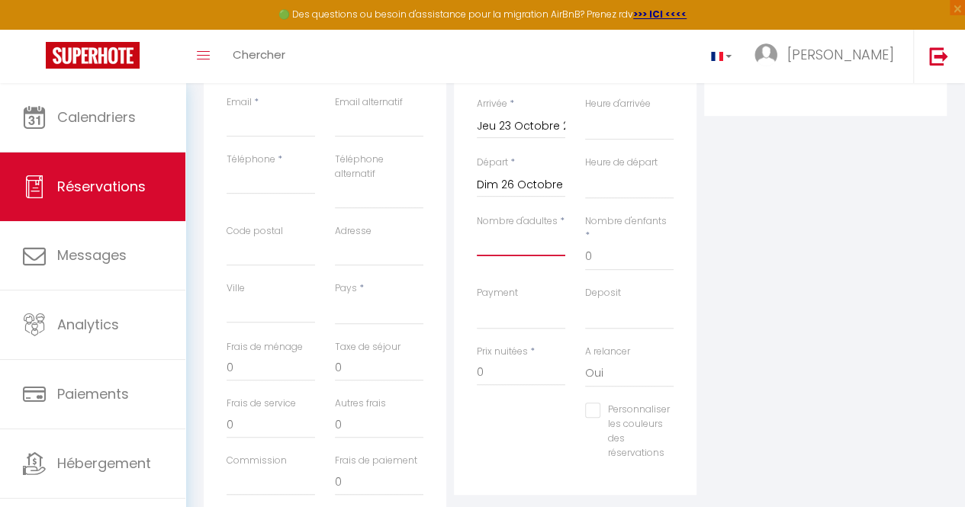
click at [555, 247] on input "Nombre d'adultes" at bounding box center [521, 242] width 89 height 27
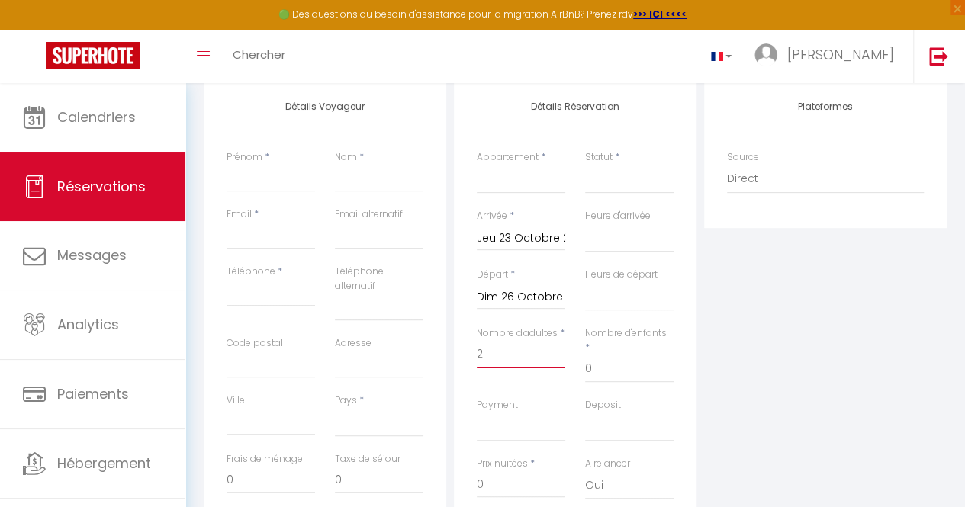
scroll to position [190, 0]
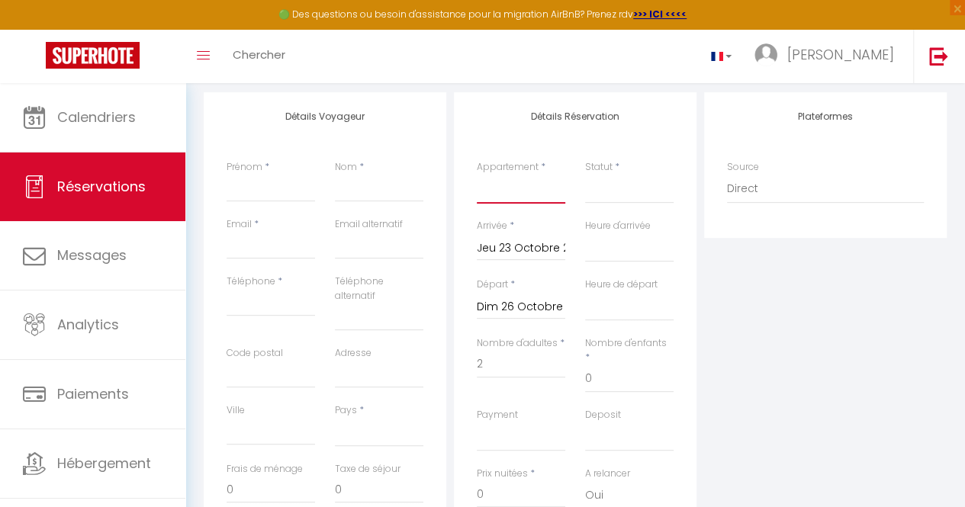
click at [537, 195] on select "F2 4ème étage - Théa Studio RDC - Théa F2 RDC - Théa F2 5ème étage - Théa F2 3è…" at bounding box center [521, 189] width 89 height 29
click at [477, 175] on select "F2 4ème étage - Théa Studio RDC - Théa F2 RDC - Théa F2 5ème étage - Théa F2 3è…" at bounding box center [521, 189] width 89 height 29
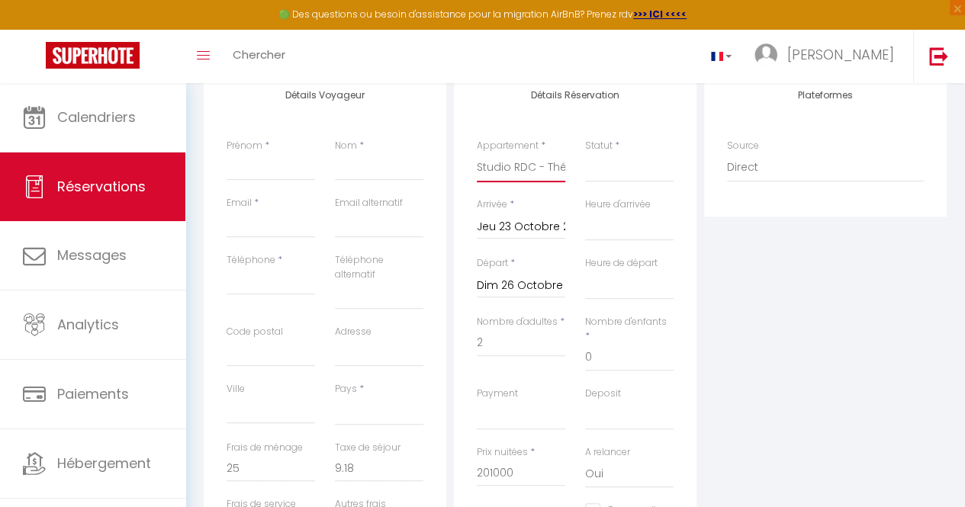
scroll to position [208, 0]
click at [249, 172] on input "Prénom" at bounding box center [271, 170] width 89 height 27
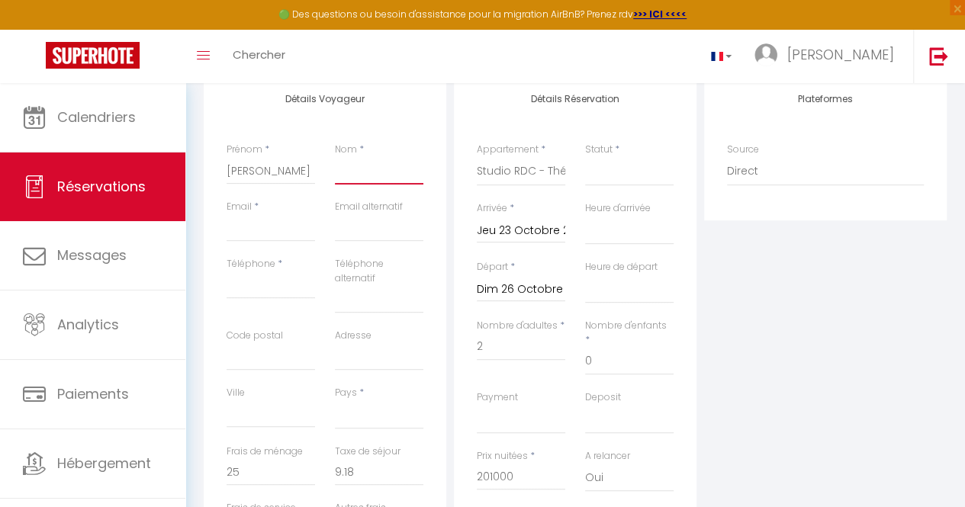
click at [378, 171] on input "Nom" at bounding box center [379, 170] width 89 height 27
click at [276, 233] on input "Email" at bounding box center [271, 227] width 89 height 27
click at [273, 295] on input "Téléphone" at bounding box center [271, 285] width 89 height 27
click at [372, 419] on select "[GEOGRAPHIC_DATA] [GEOGRAPHIC_DATA] [GEOGRAPHIC_DATA] [GEOGRAPHIC_DATA] [GEOGRA…" at bounding box center [379, 415] width 89 height 29
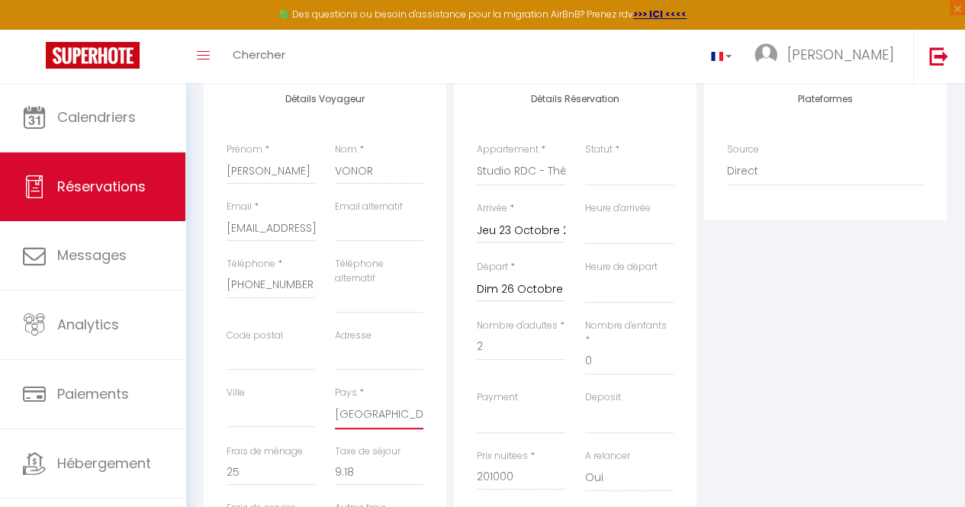
click at [335, 401] on select "[GEOGRAPHIC_DATA] [GEOGRAPHIC_DATA] [GEOGRAPHIC_DATA] [GEOGRAPHIC_DATA] [GEOGRA…" at bounding box center [379, 415] width 89 height 29
click at [358, 409] on select "[GEOGRAPHIC_DATA] [GEOGRAPHIC_DATA] [GEOGRAPHIC_DATA] [GEOGRAPHIC_DATA] [GEOGRA…" at bounding box center [379, 415] width 89 height 29
click at [335, 401] on select "[GEOGRAPHIC_DATA] [GEOGRAPHIC_DATA] [GEOGRAPHIC_DATA] [GEOGRAPHIC_DATA] [GEOGRA…" at bounding box center [379, 415] width 89 height 29
click at [623, 166] on select "Confirmé Non Confirmé [PERSON_NAME] par le voyageur No Show Request" at bounding box center [629, 171] width 89 height 29
click at [585, 157] on select "Confirmé Non Confirmé [PERSON_NAME] par le voyageur No Show Request" at bounding box center [629, 171] width 89 height 29
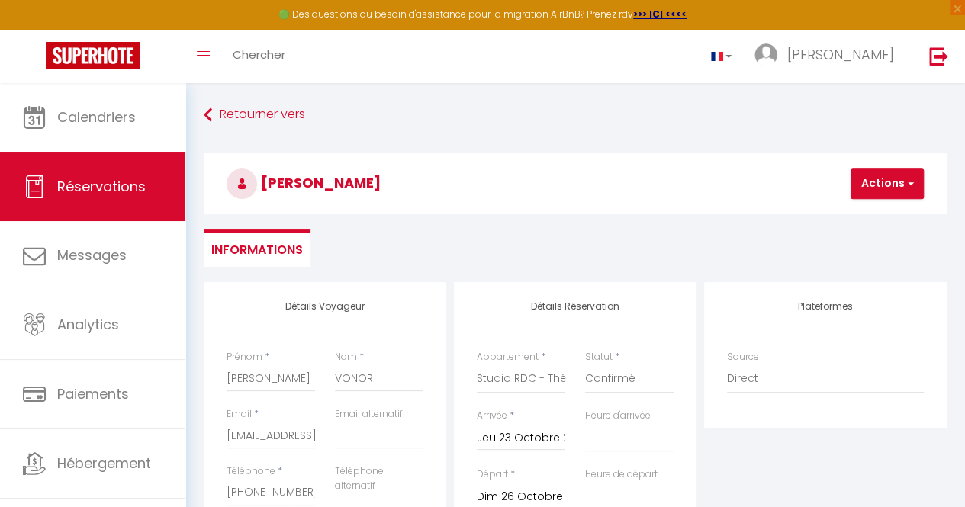
click at [877, 202] on h3 "[PERSON_NAME]" at bounding box center [575, 183] width 743 height 61
click at [873, 190] on button "Actions" at bounding box center [887, 184] width 73 height 31
click at [873, 213] on link "Enregistrer" at bounding box center [900, 218] width 121 height 20
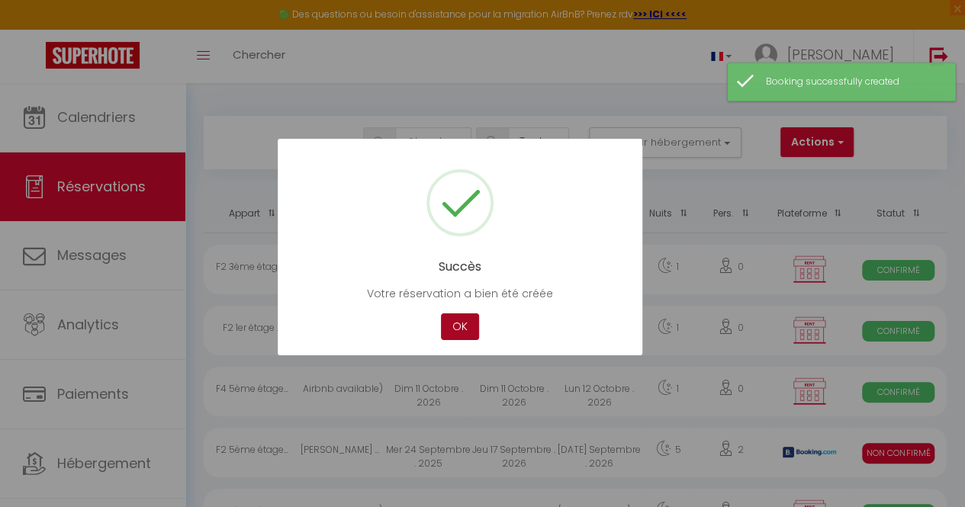
click at [467, 325] on button "OK" at bounding box center [460, 327] width 38 height 27
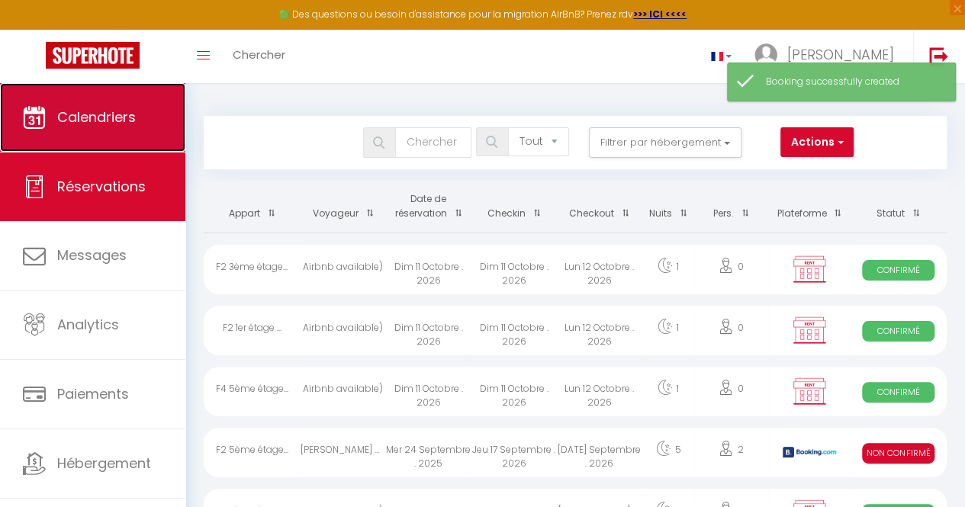
click at [126, 126] on span "Calendriers" at bounding box center [96, 117] width 79 height 19
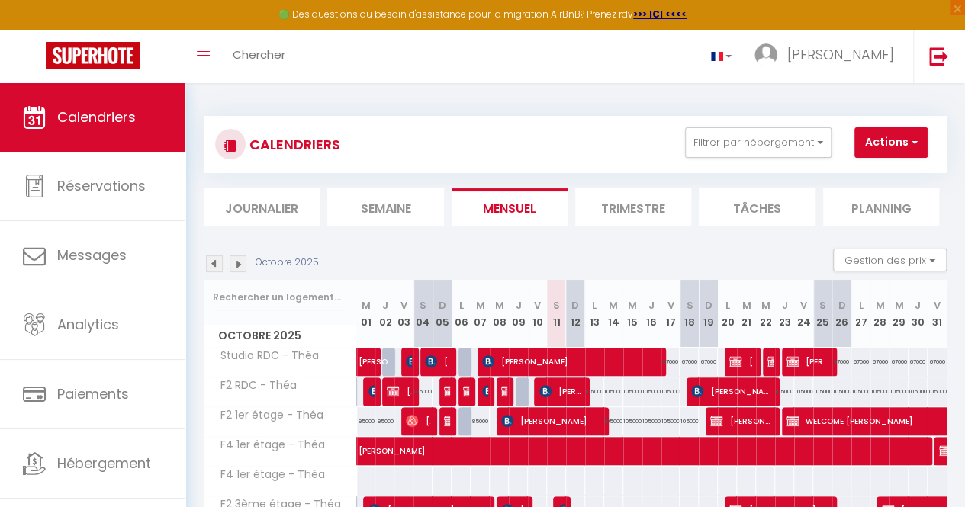
click at [667, 259] on div "Octobre 2025 Gestion des prix Nb Nuits minimum Règles Disponibilité" at bounding box center [575, 264] width 743 height 31
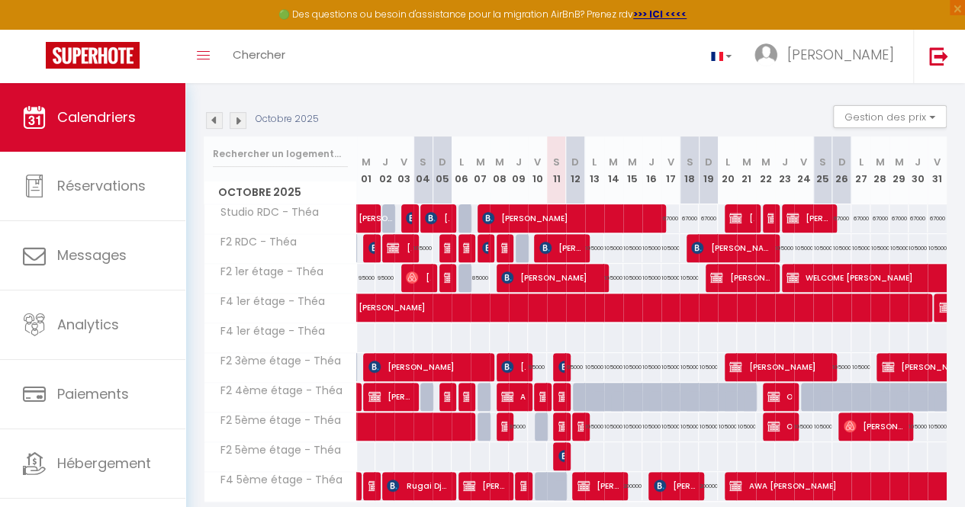
scroll to position [188, 0]
